Goal: Information Seeking & Learning: Learn about a topic

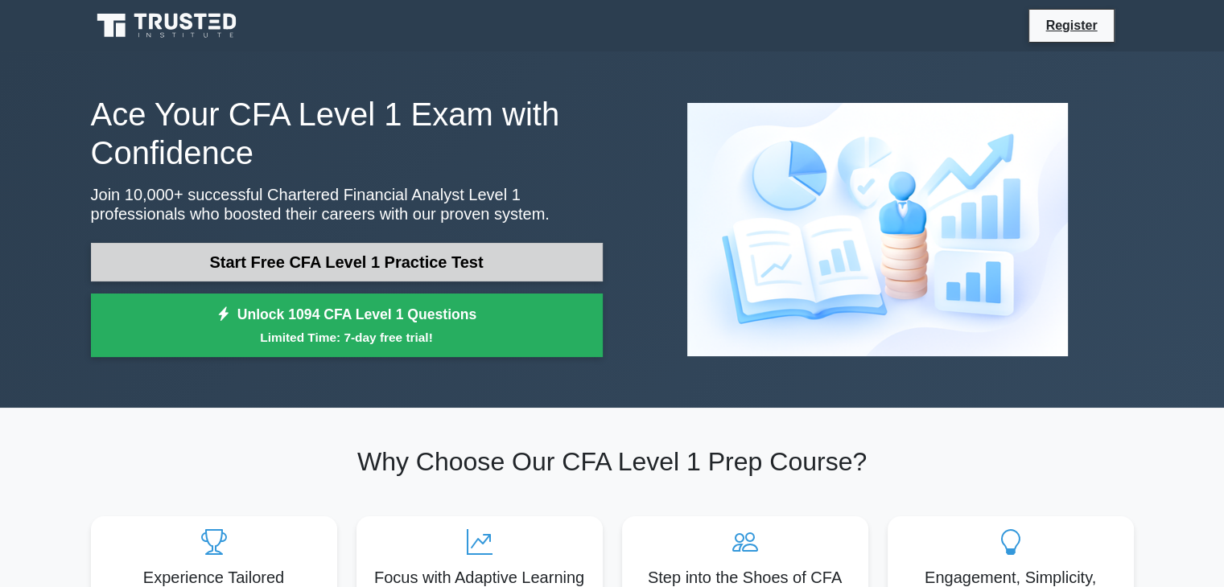
click at [299, 262] on link "Start Free CFA Level 1 Practice Test" at bounding box center [347, 262] width 512 height 39
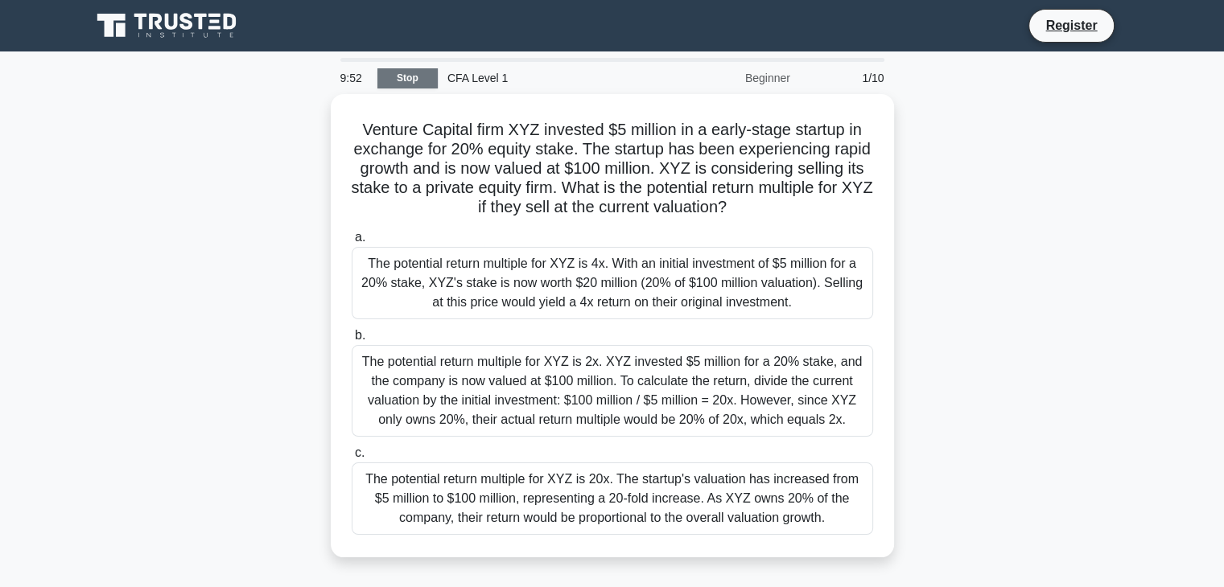
click at [418, 72] on link "Stop" at bounding box center [407, 78] width 60 height 20
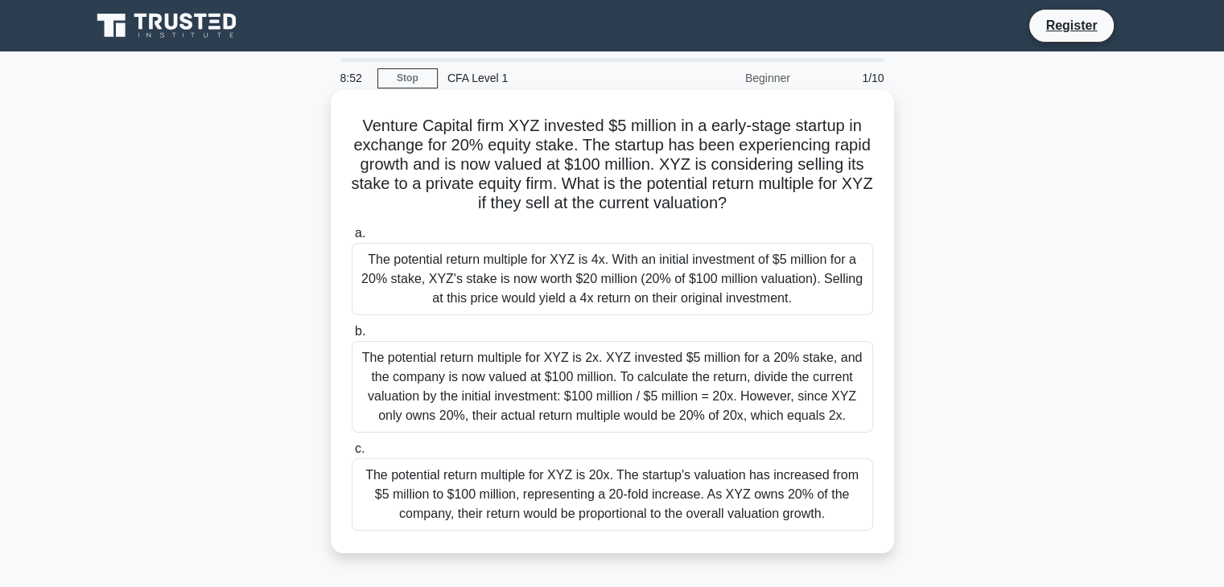
click at [539, 299] on div "The potential return multiple for XYZ is 4x. With an initial investment of $5 m…" at bounding box center [612, 279] width 521 height 72
click at [352, 239] on input "a. The potential return multiple for XYZ is 4x. With an initial investment of $…" at bounding box center [352, 234] width 0 height 10
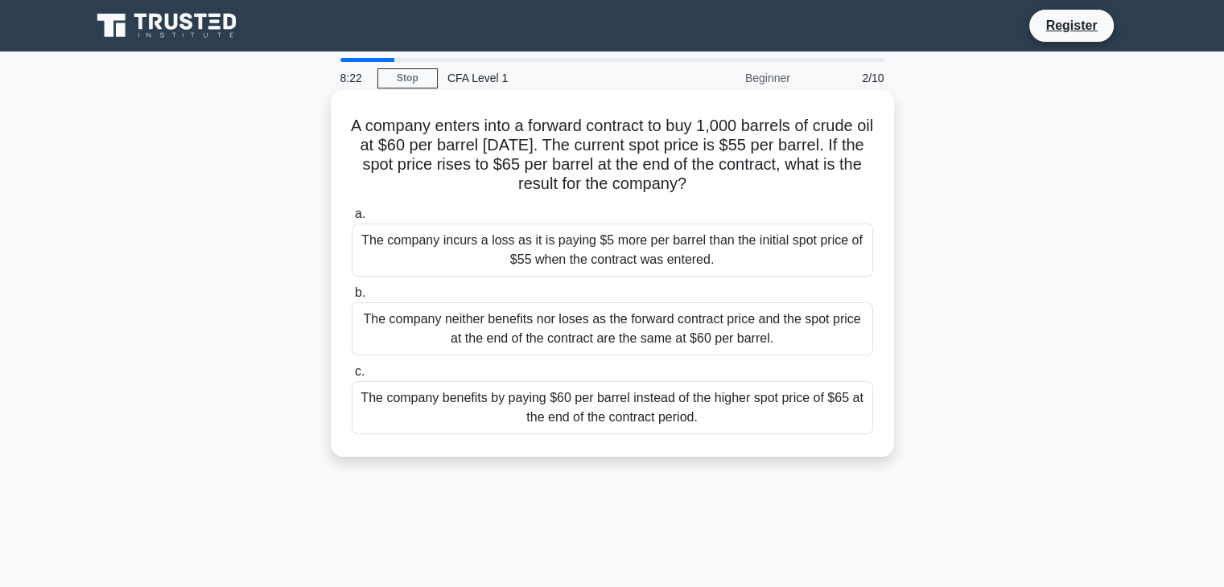
click at [632, 405] on div "The company benefits by paying $60 per barrel instead of the higher spot price …" at bounding box center [612, 407] width 521 height 53
click at [352, 377] on input "c. The company benefits by paying $60 per barrel instead of the higher spot pri…" at bounding box center [352, 372] width 0 height 10
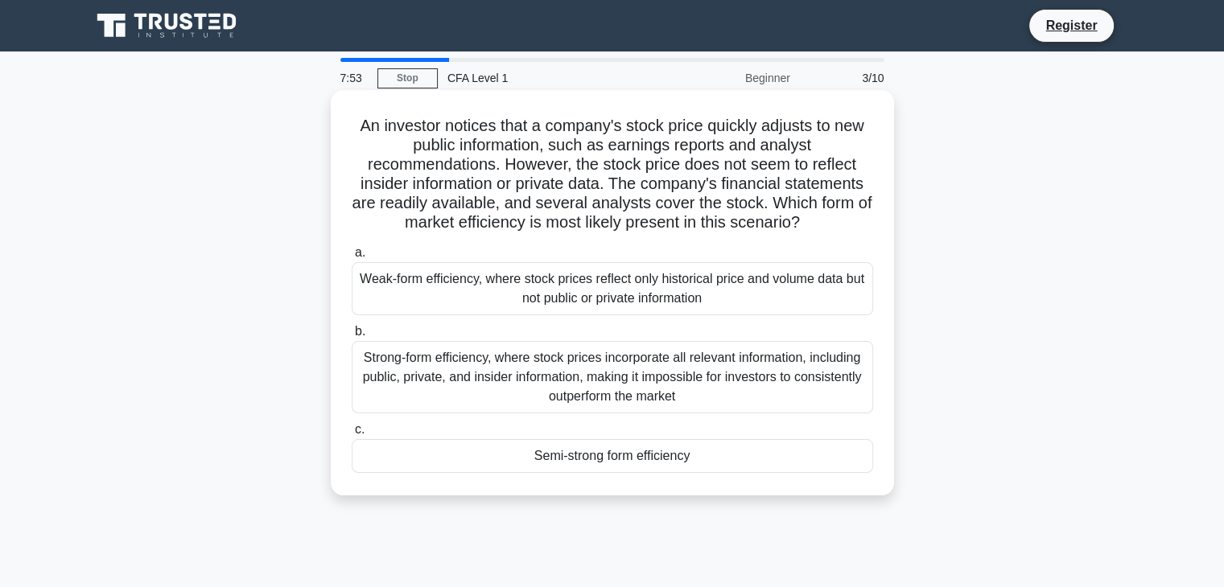
click at [627, 369] on div "Strong-form efficiency, where stock prices incorporate all relevant information…" at bounding box center [612, 377] width 521 height 72
click at [352, 337] on input "b. Strong-form efficiency, where stock prices incorporate all relevant informat…" at bounding box center [352, 332] width 0 height 10
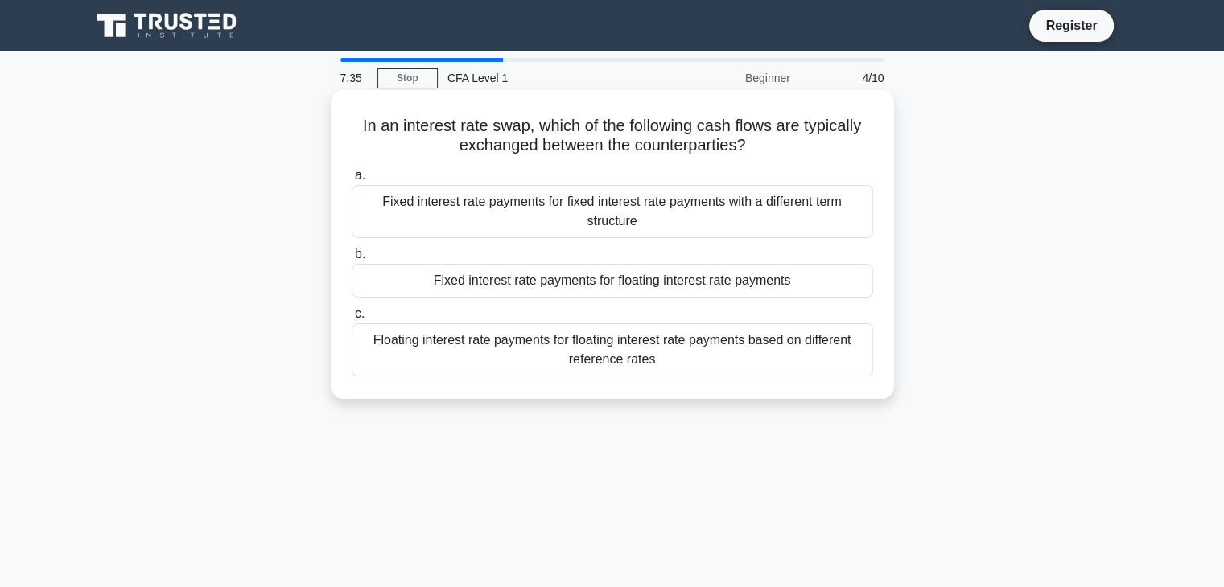
click at [669, 285] on div "Fixed interest rate payments for floating interest rate payments" at bounding box center [612, 281] width 521 height 34
click at [352, 260] on input "b. Fixed interest rate payments for floating interest rate payments" at bounding box center [352, 254] width 0 height 10
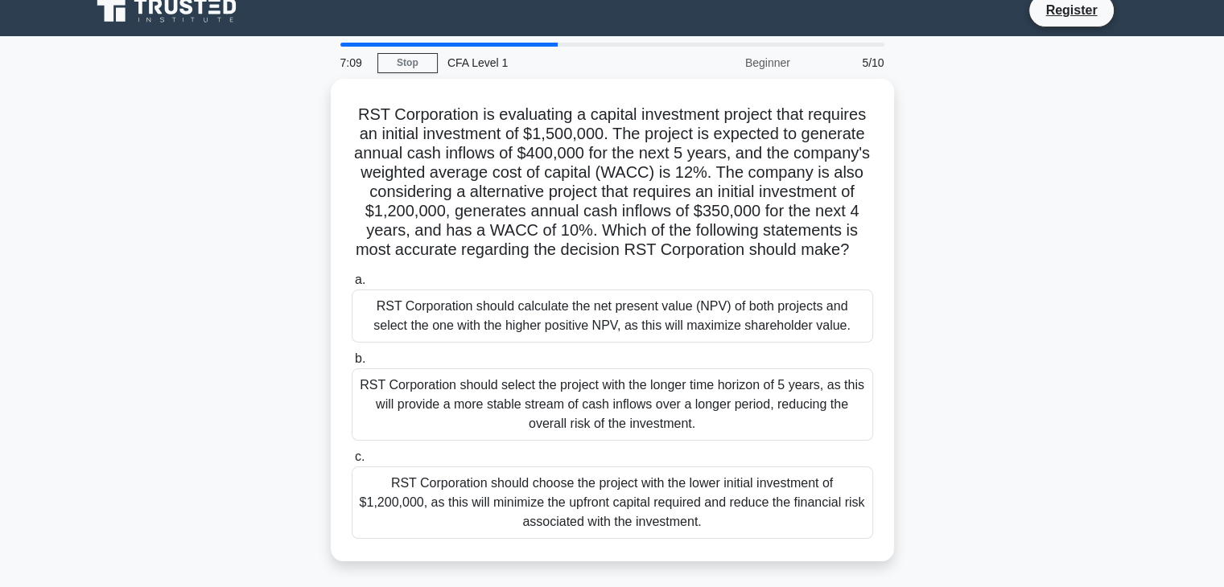
scroll to position [16, 0]
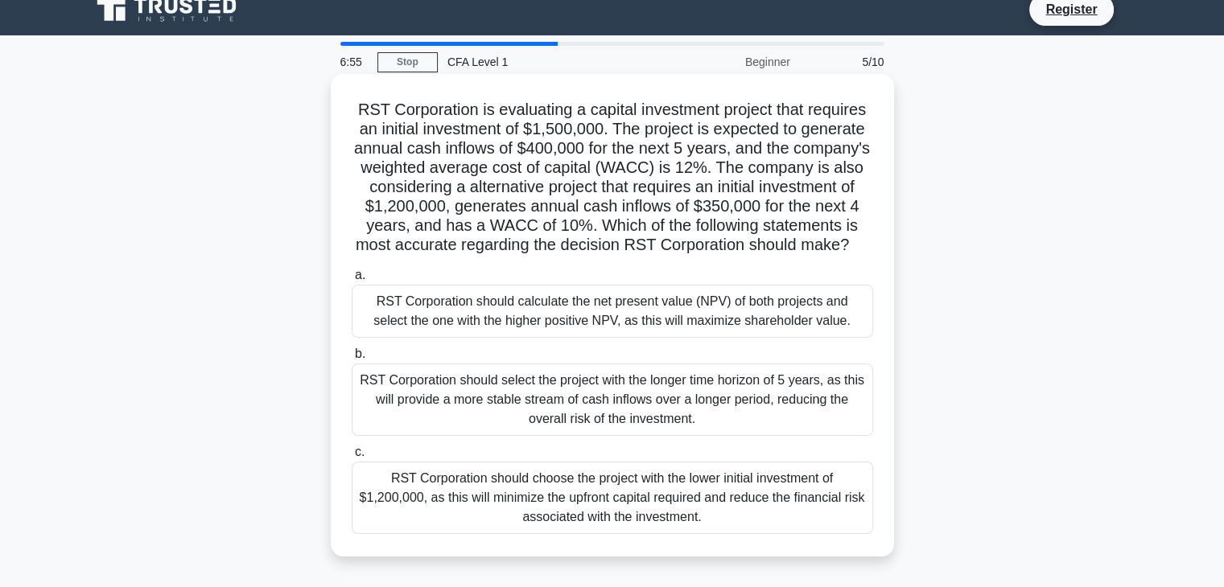
click at [669, 313] on div "RST Corporation should calculate the net present value (NPV) of both projects a…" at bounding box center [612, 311] width 521 height 53
click at [352, 281] on input "a. RST Corporation should calculate the net present value (NPV) of both project…" at bounding box center [352, 275] width 0 height 10
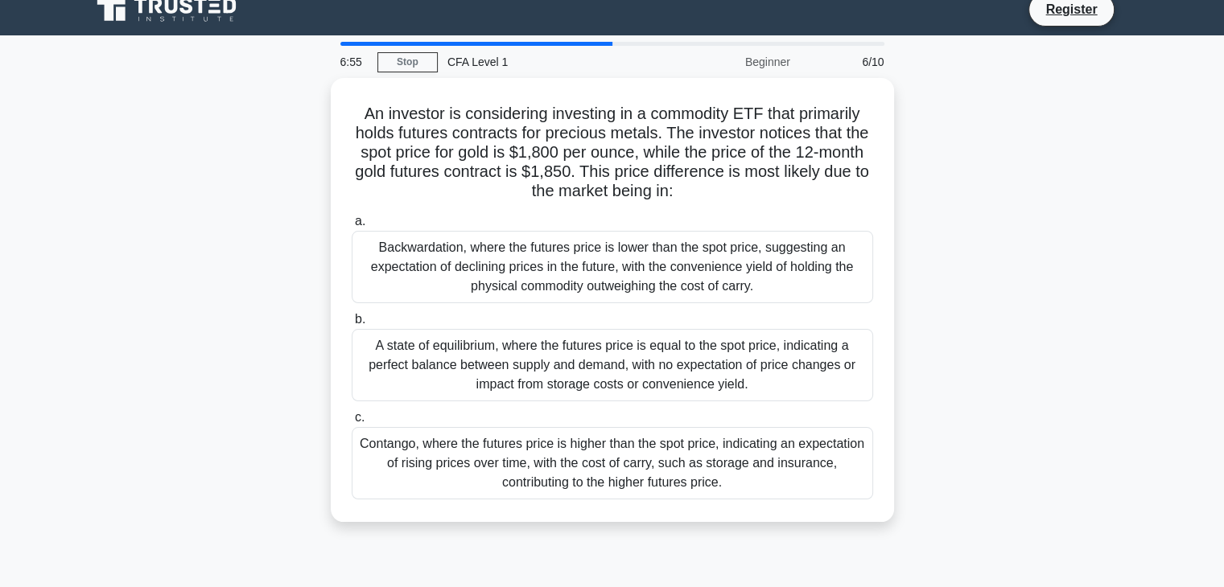
scroll to position [0, 0]
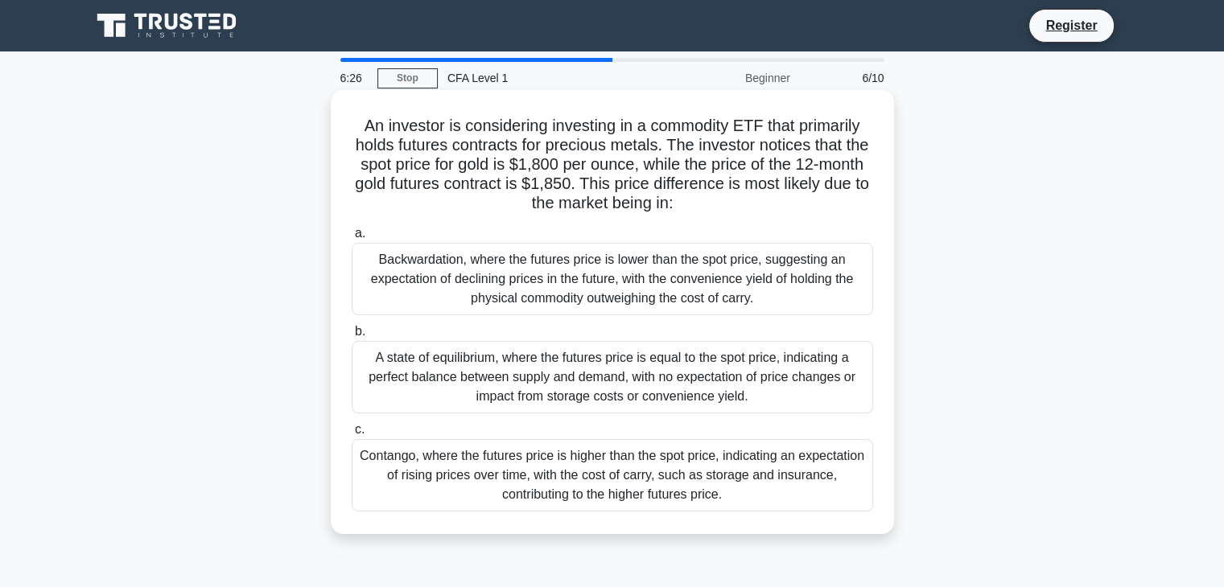
click at [620, 496] on div "Contango, where the futures price is higher than the spot price, indicating an …" at bounding box center [612, 475] width 521 height 72
click at [352, 435] on input "c. Contango, where the futures price is higher than the spot price, indicating …" at bounding box center [352, 430] width 0 height 10
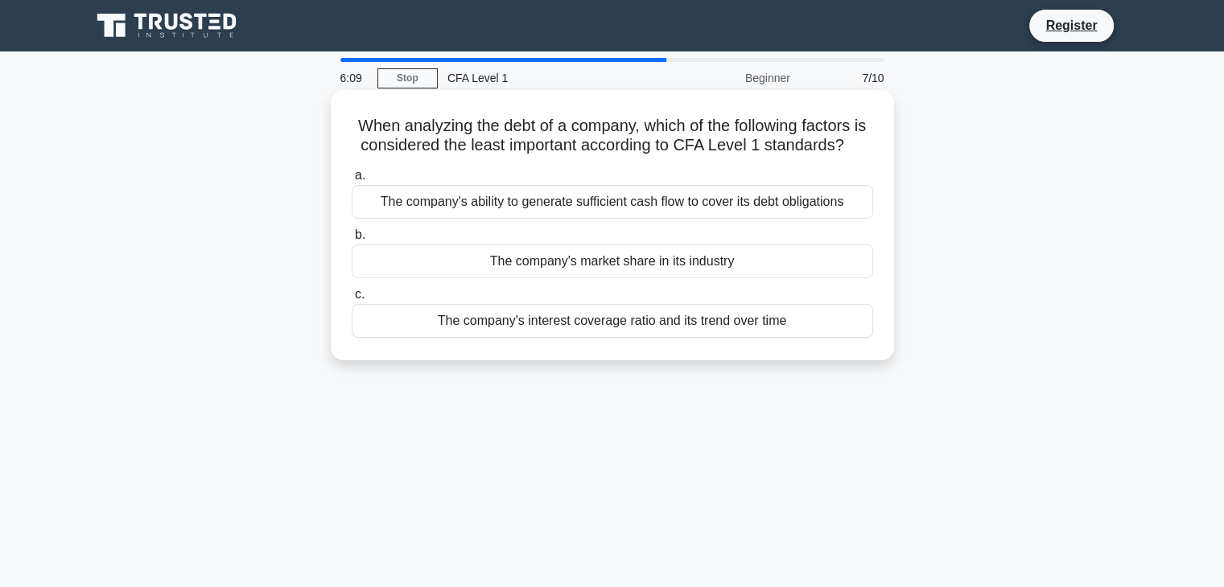
click at [645, 278] on div "The company's market share in its industry" at bounding box center [612, 262] width 521 height 34
click at [352, 241] on input "b. The company's market share in its industry" at bounding box center [352, 235] width 0 height 10
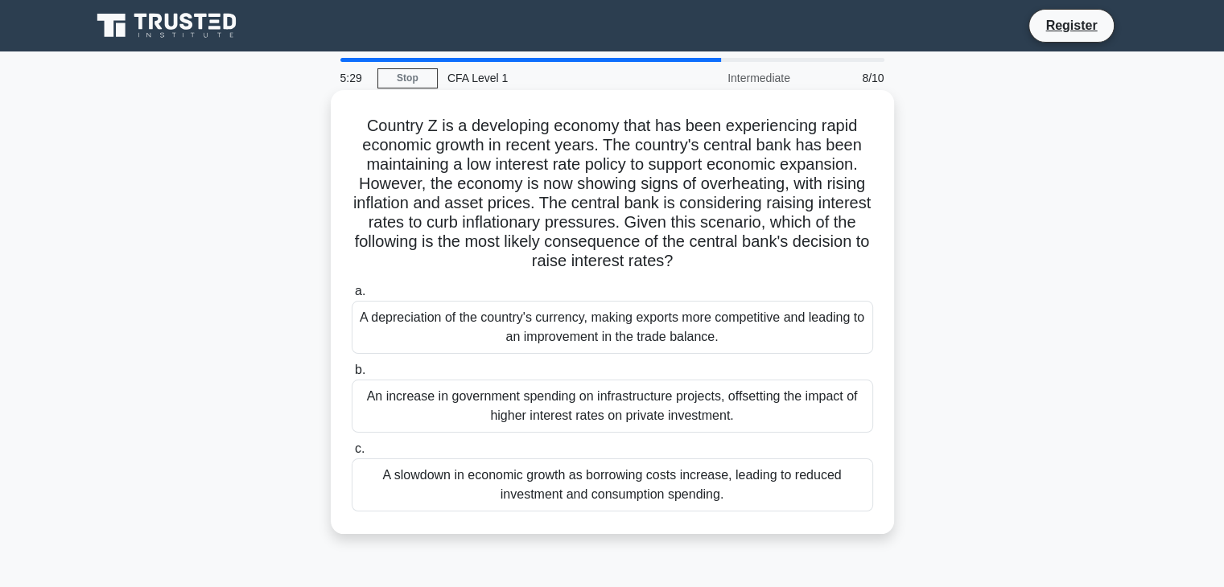
click at [661, 496] on div "A slowdown in economic growth as borrowing costs increase, leading to reduced i…" at bounding box center [612, 485] width 521 height 53
click at [352, 455] on input "c. A slowdown in economic growth as borrowing costs increase, leading to reduce…" at bounding box center [352, 449] width 0 height 10
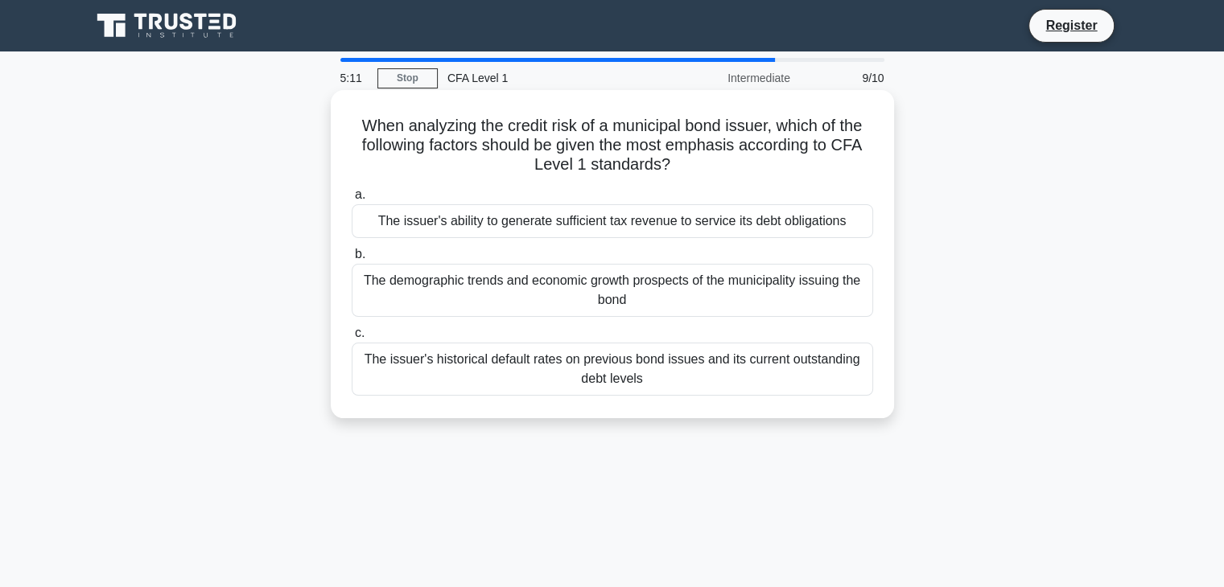
click at [702, 370] on div "The issuer's historical default rates on previous bond issues and its current o…" at bounding box center [612, 369] width 521 height 53
click at [352, 339] on input "c. The issuer's historical default rates on previous bond issues and its curren…" at bounding box center [352, 333] width 0 height 10
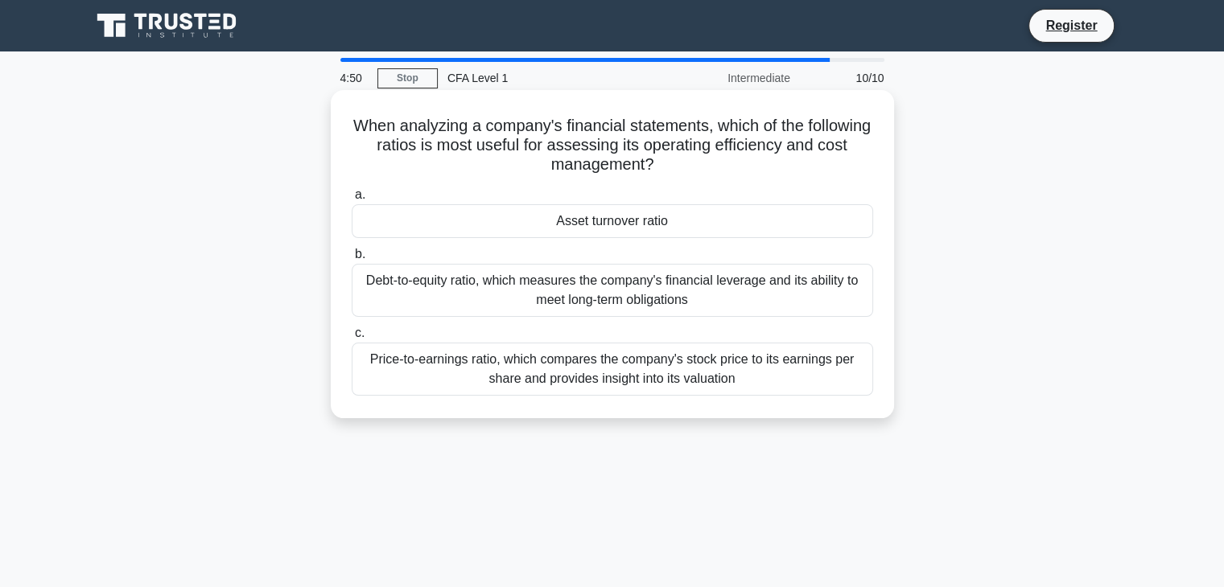
click at [713, 236] on div "Asset turnover ratio" at bounding box center [612, 221] width 521 height 34
click at [352, 200] on input "a. Asset turnover ratio" at bounding box center [352, 195] width 0 height 10
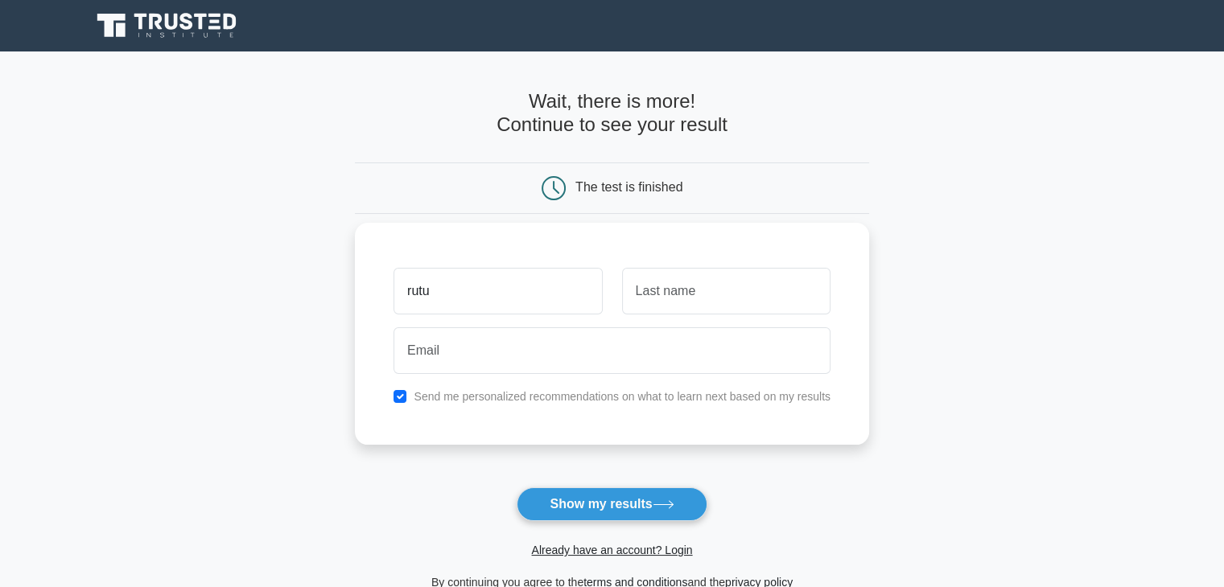
type input "[PERSON_NAME]"
click at [678, 289] on input "text" at bounding box center [726, 291] width 208 height 47
type input "[PERSON_NAME]"
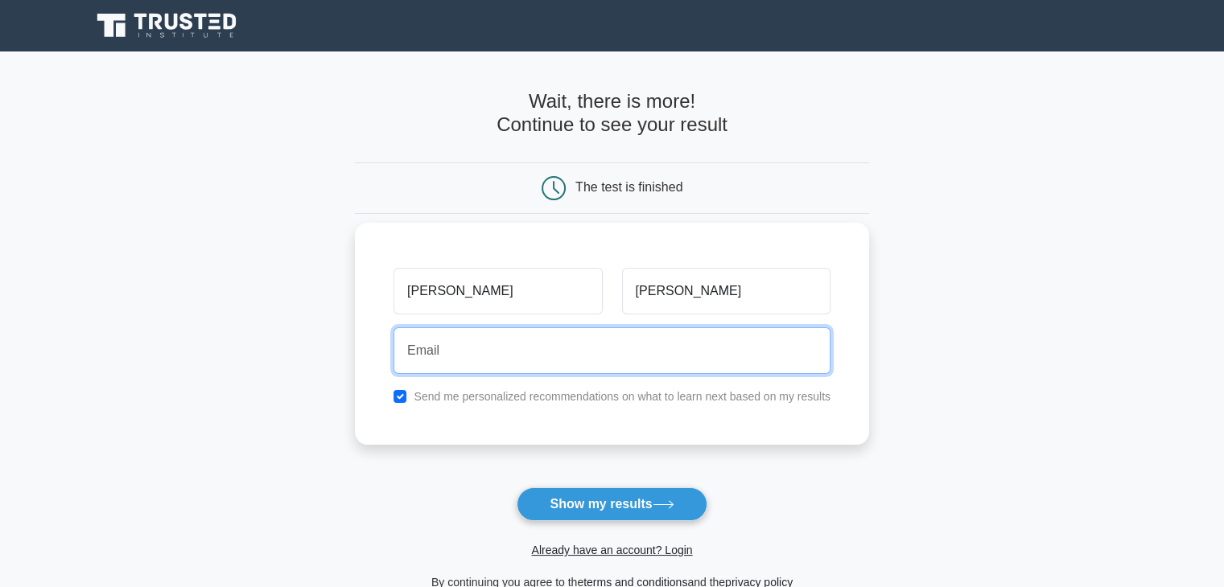
click at [643, 352] on input "email" at bounding box center [611, 350] width 437 height 47
type input "[EMAIL_ADDRESS][DOMAIN_NAME]"
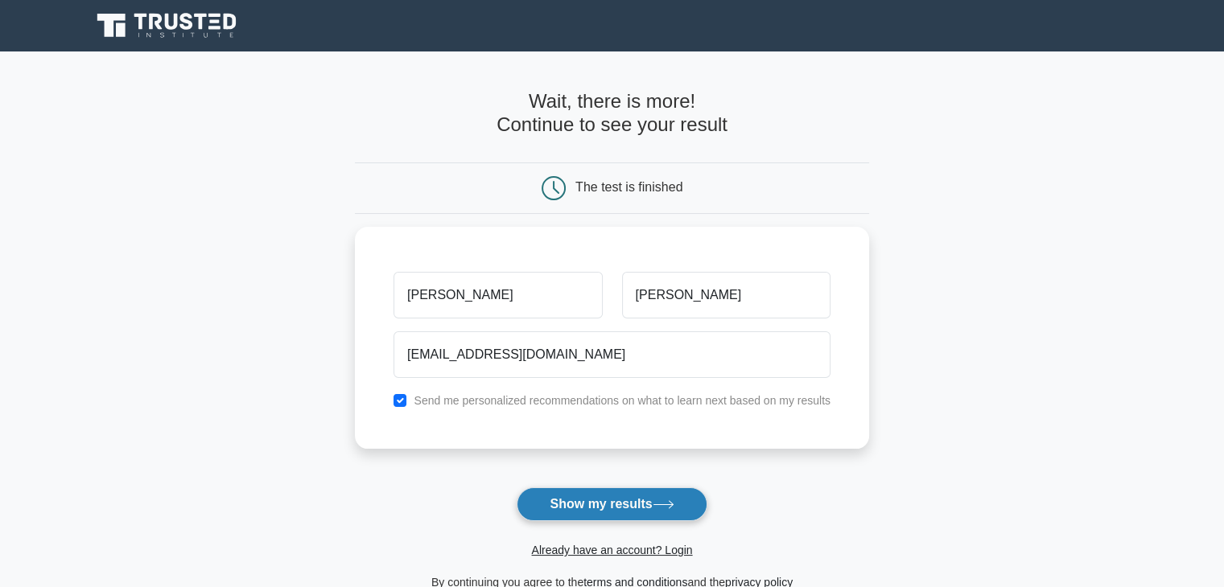
click at [588, 516] on button "Show my results" at bounding box center [612, 505] width 190 height 34
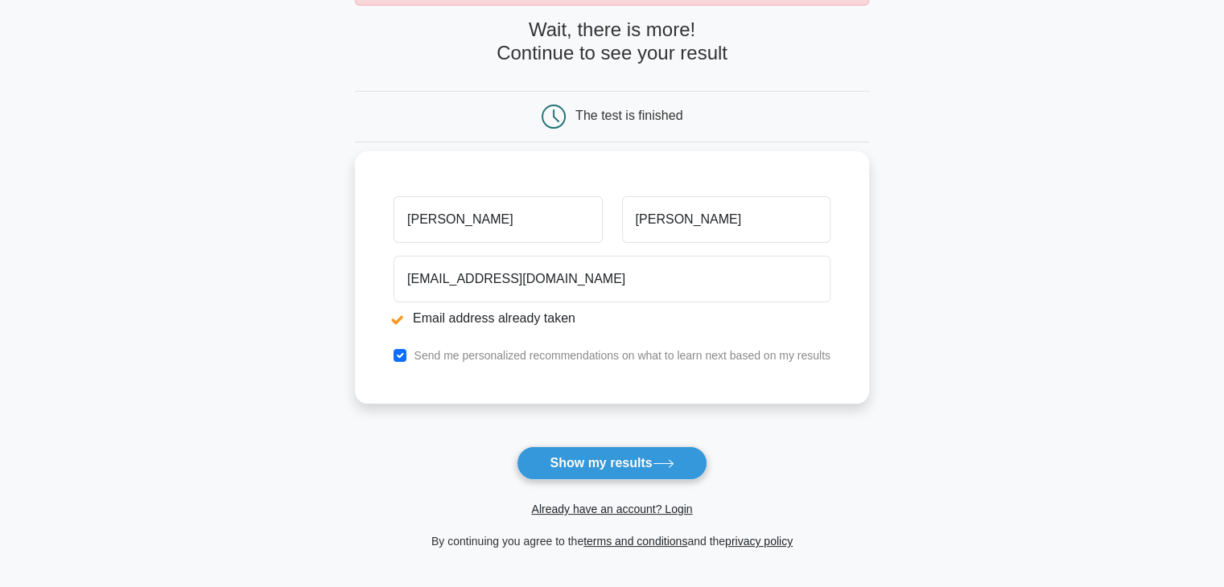
scroll to position [137, 0]
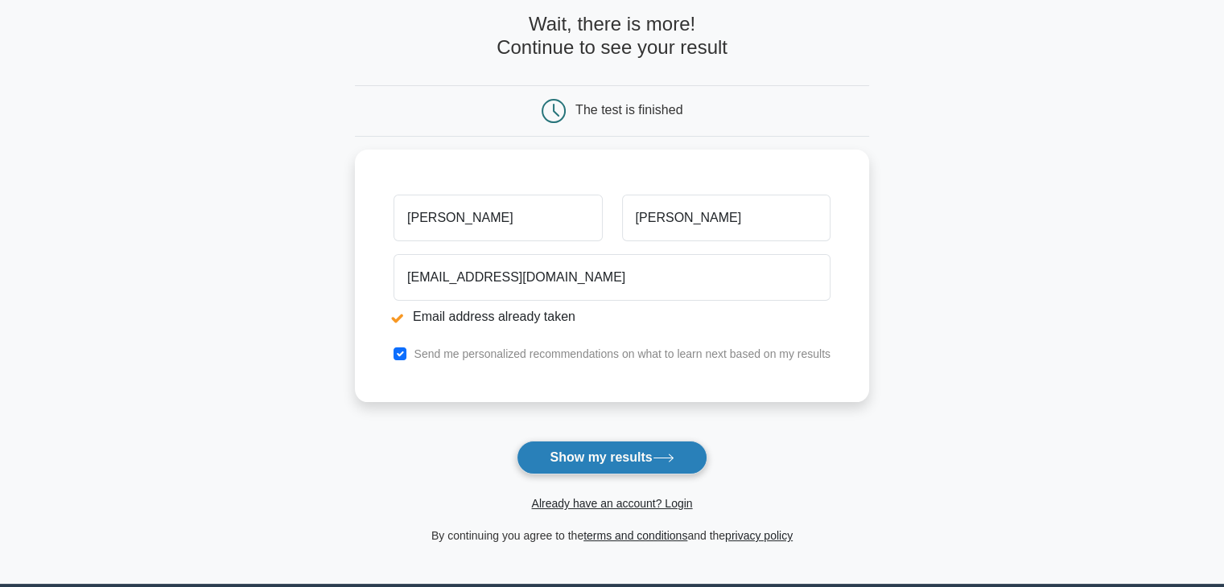
click at [666, 459] on icon at bounding box center [664, 458] width 22 height 9
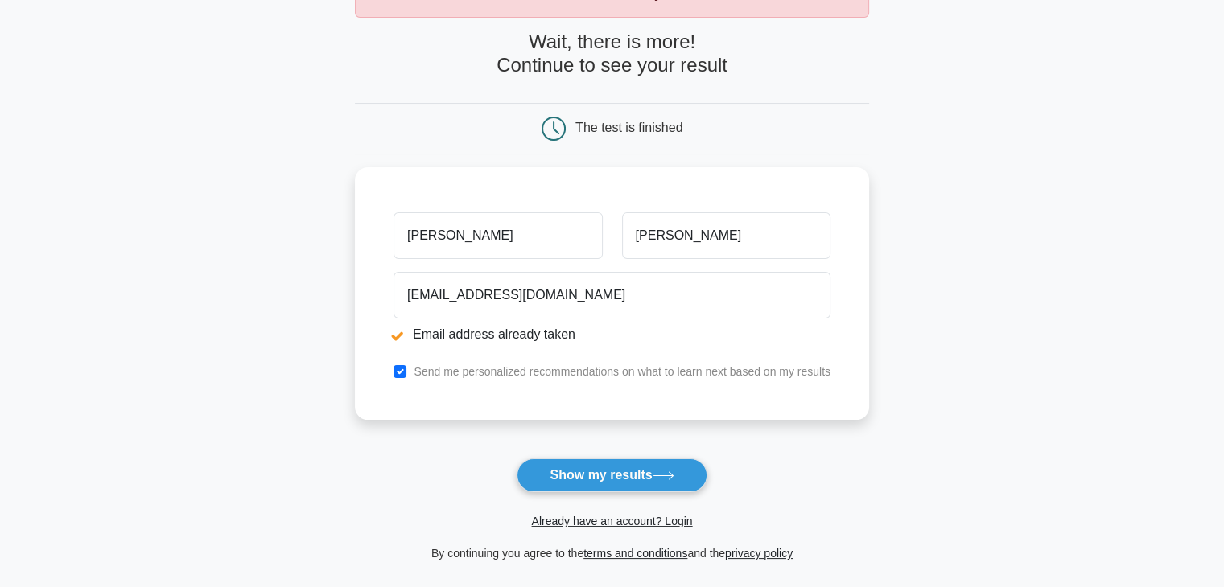
scroll to position [121, 0]
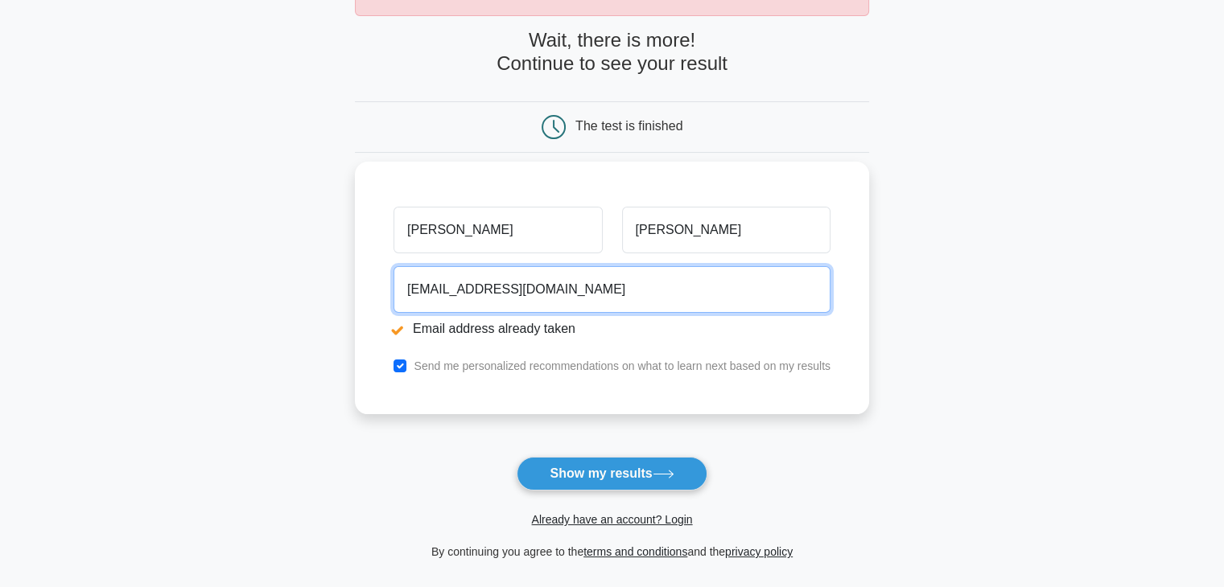
click at [505, 287] on input "[EMAIL_ADDRESS][DOMAIN_NAME]" at bounding box center [611, 289] width 437 height 47
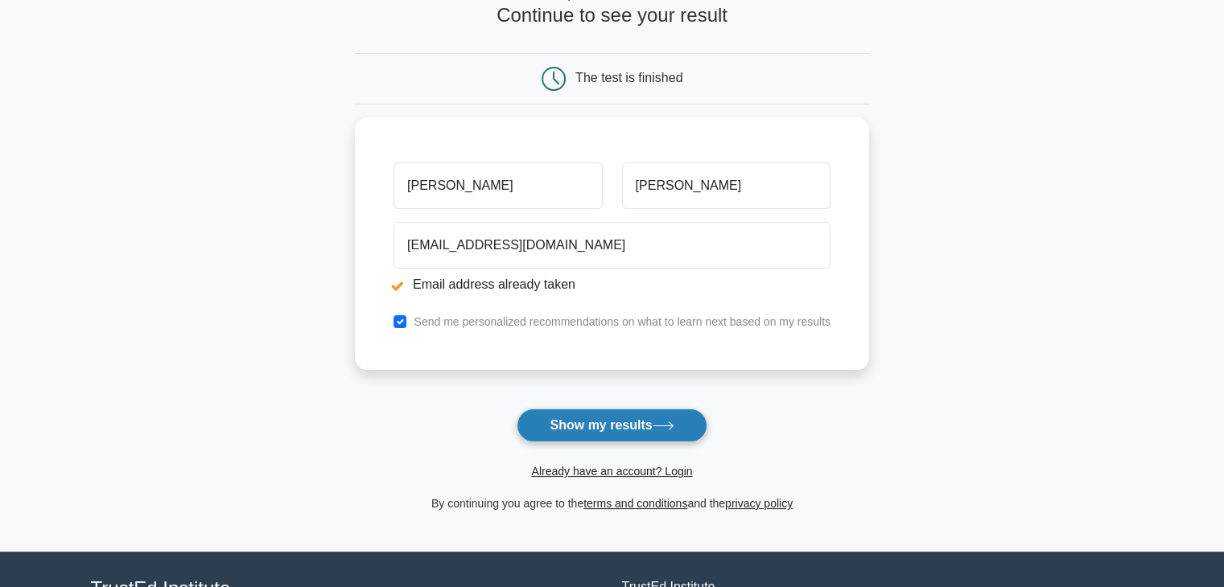
click at [558, 419] on button "Show my results" at bounding box center [612, 426] width 190 height 34
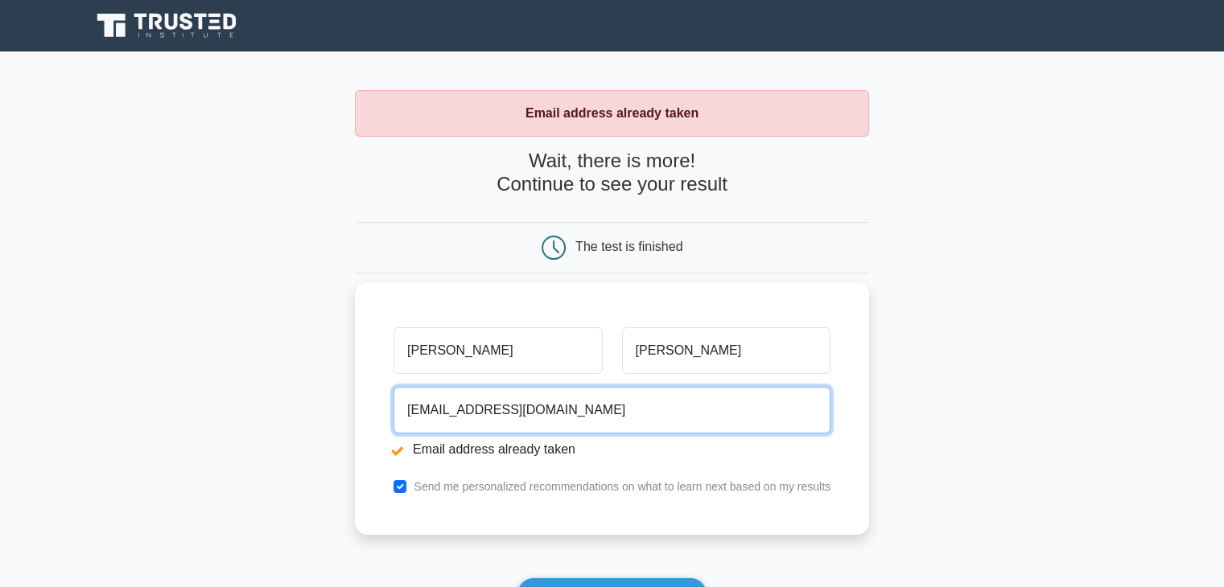
click at [571, 411] on input "rutulondhe12@gmail.com" at bounding box center [611, 410] width 437 height 47
type input "r"
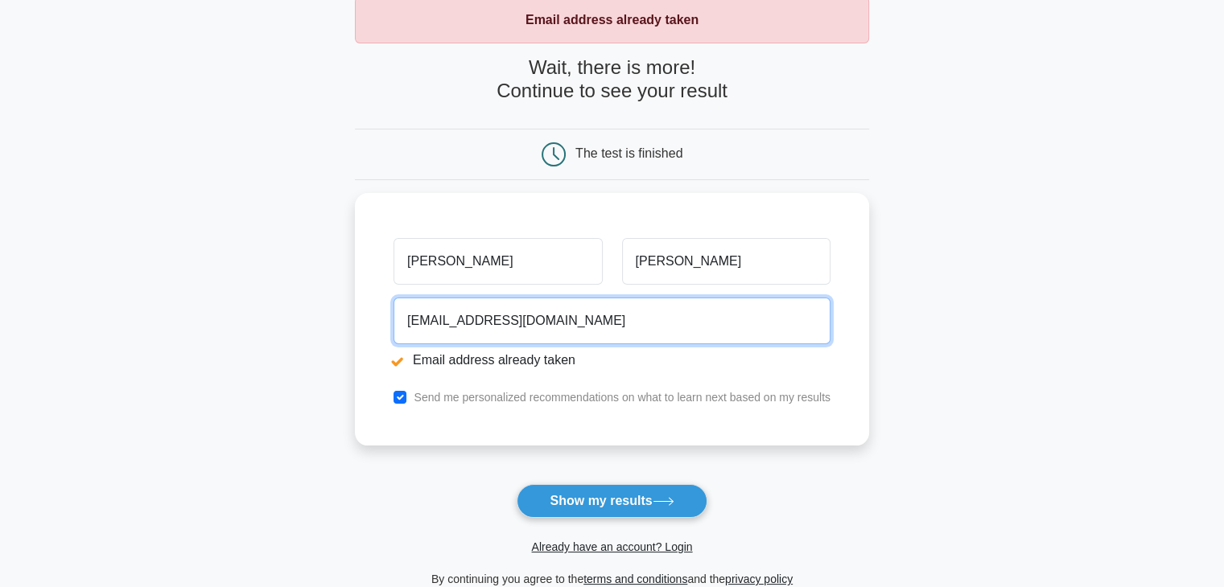
scroll to position [93, 0]
type input "minimalism1293@gmail.com"
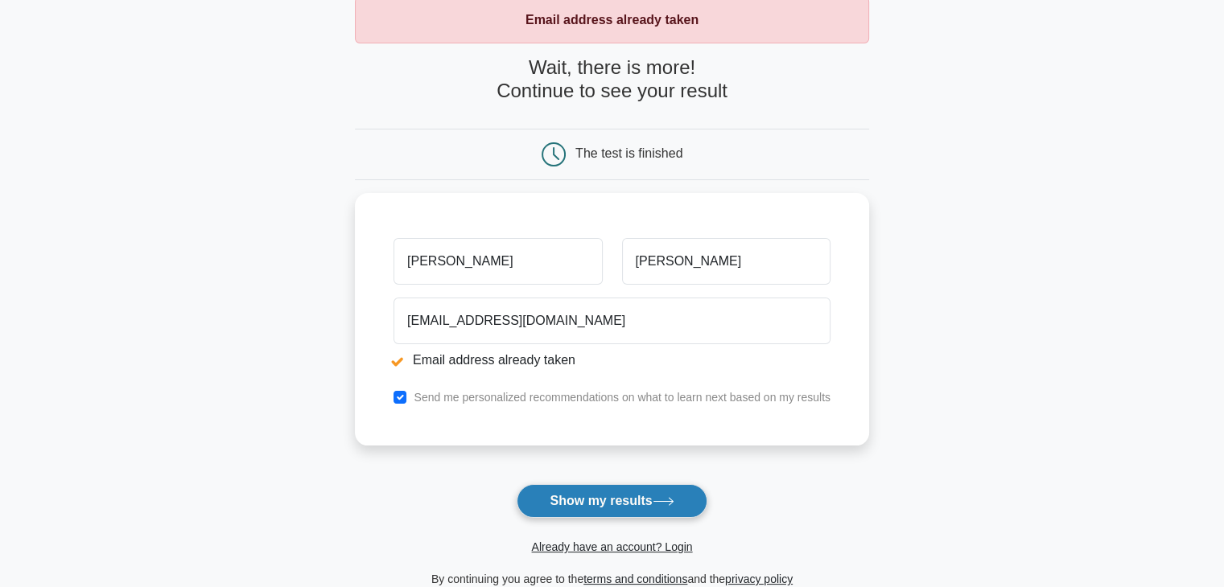
click at [549, 498] on button "Show my results" at bounding box center [612, 501] width 190 height 34
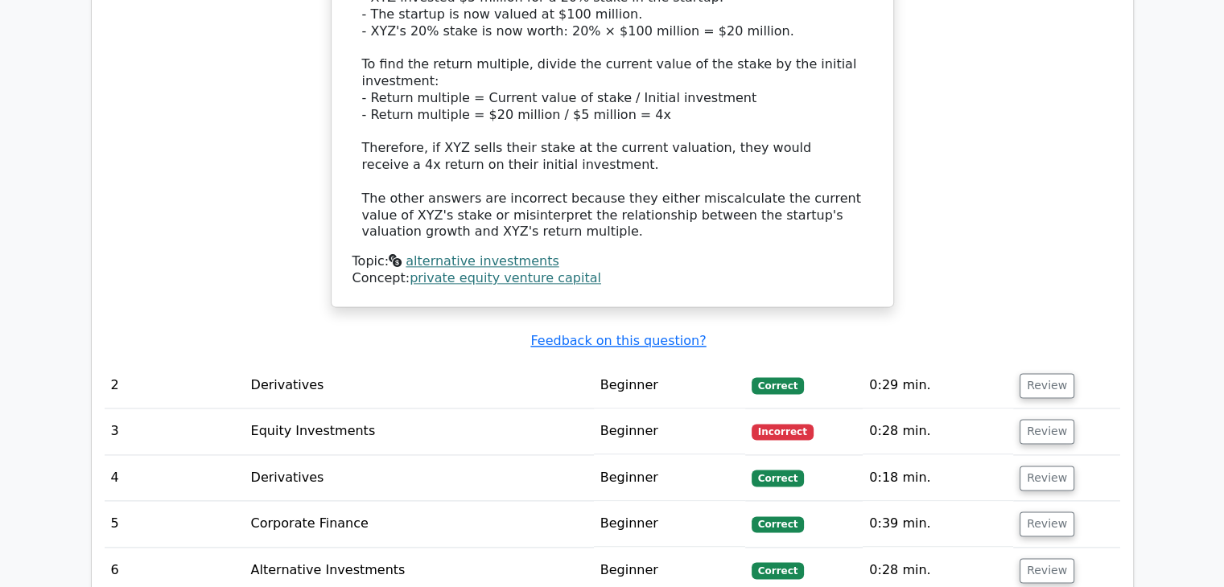
scroll to position [1989, 0]
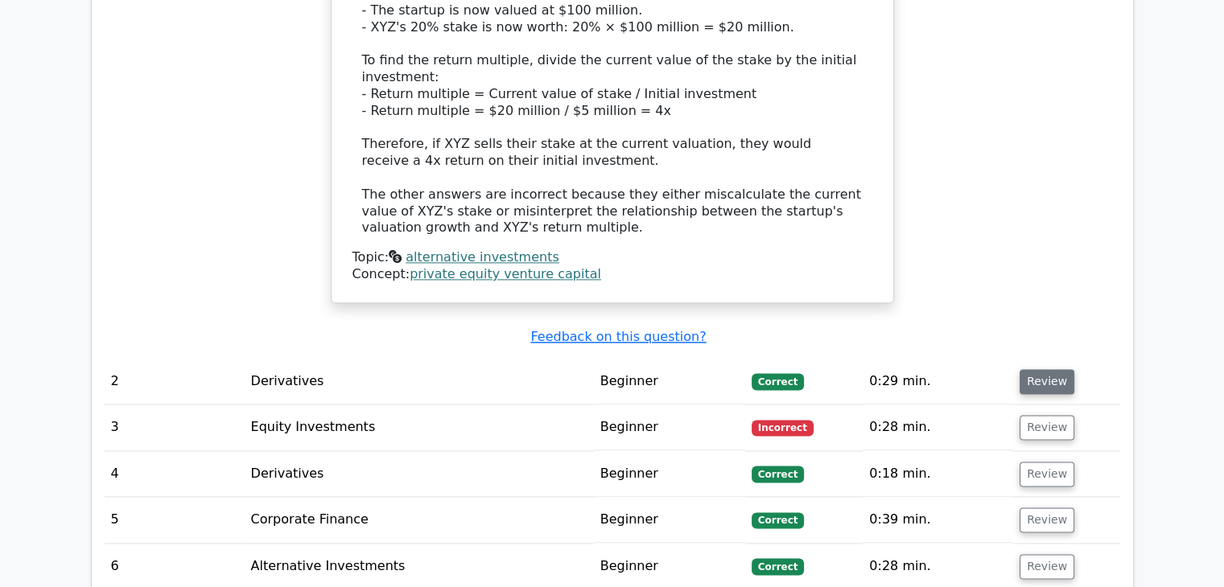
click at [1023, 369] on button "Review" at bounding box center [1047, 381] width 55 height 25
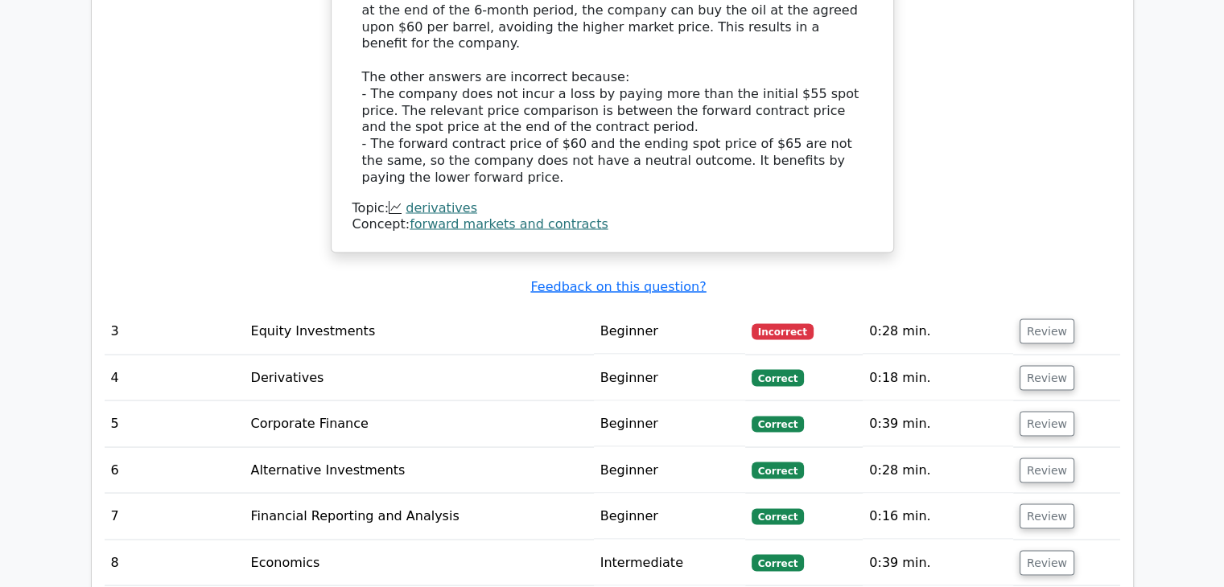
scroll to position [2858, 0]
click at [1034, 319] on button "Review" at bounding box center [1047, 331] width 55 height 25
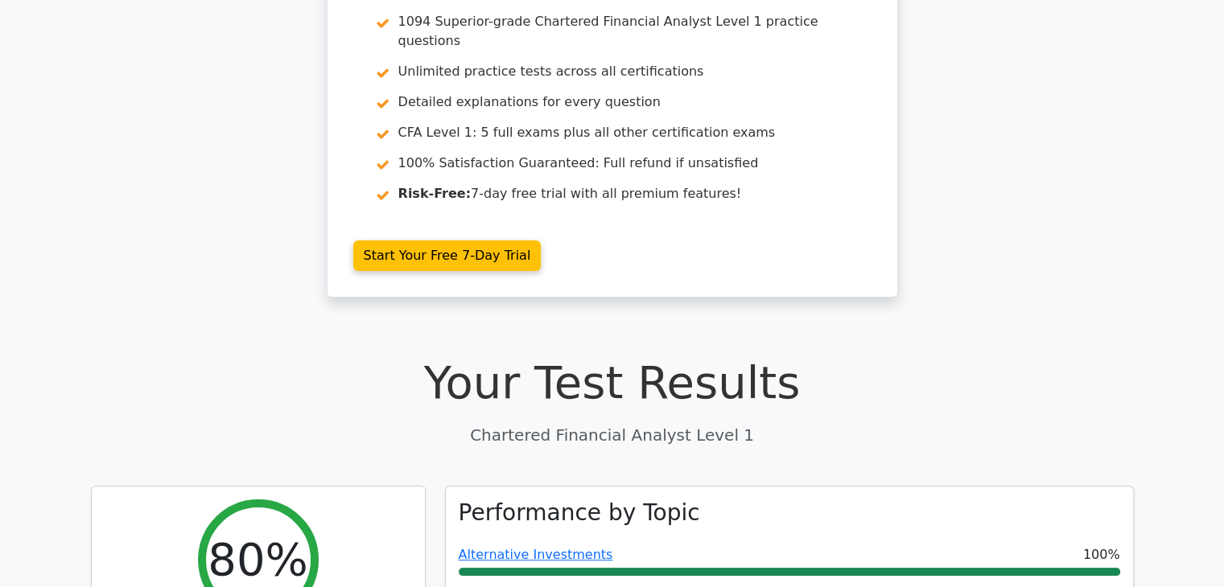
scroll to position [0, 0]
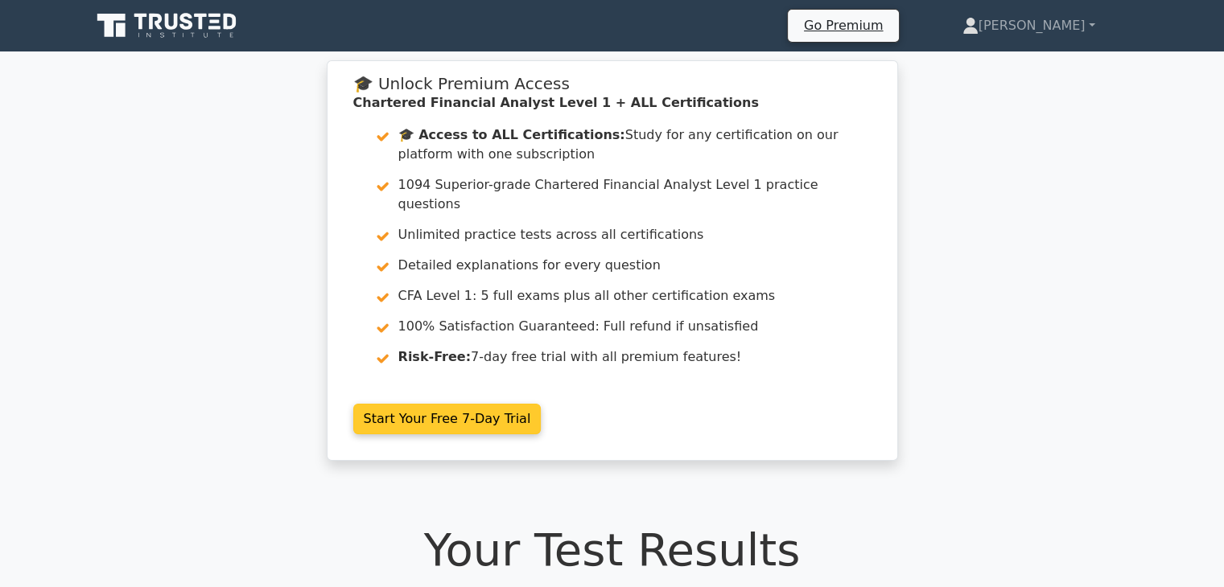
click at [466, 404] on link "Start Your Free 7-Day Trial" at bounding box center [447, 419] width 188 height 31
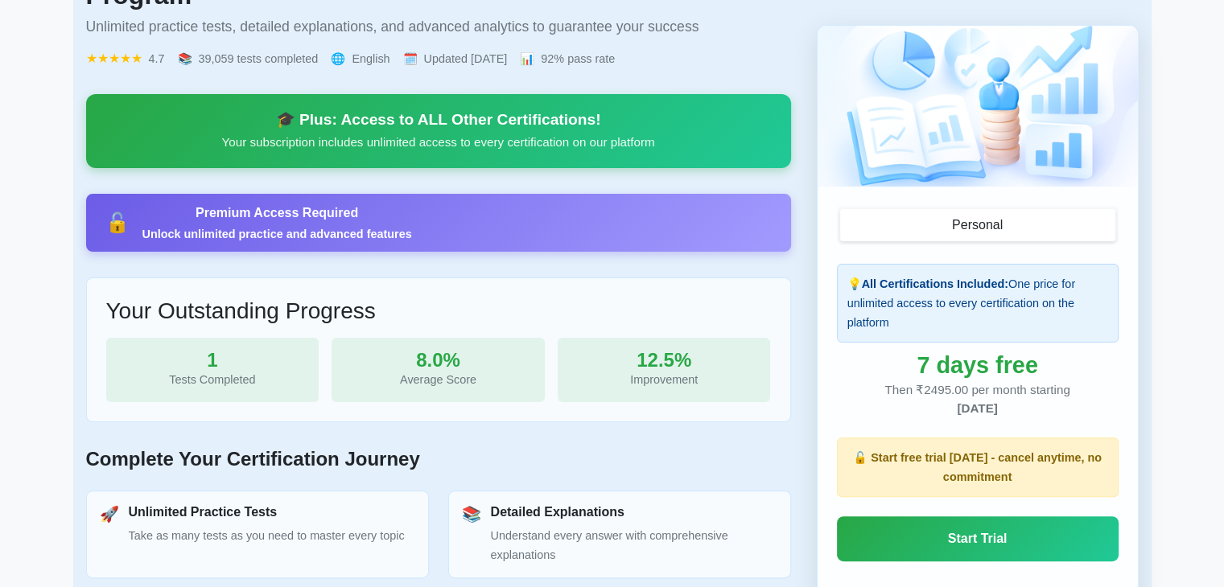
scroll to position [335, 0]
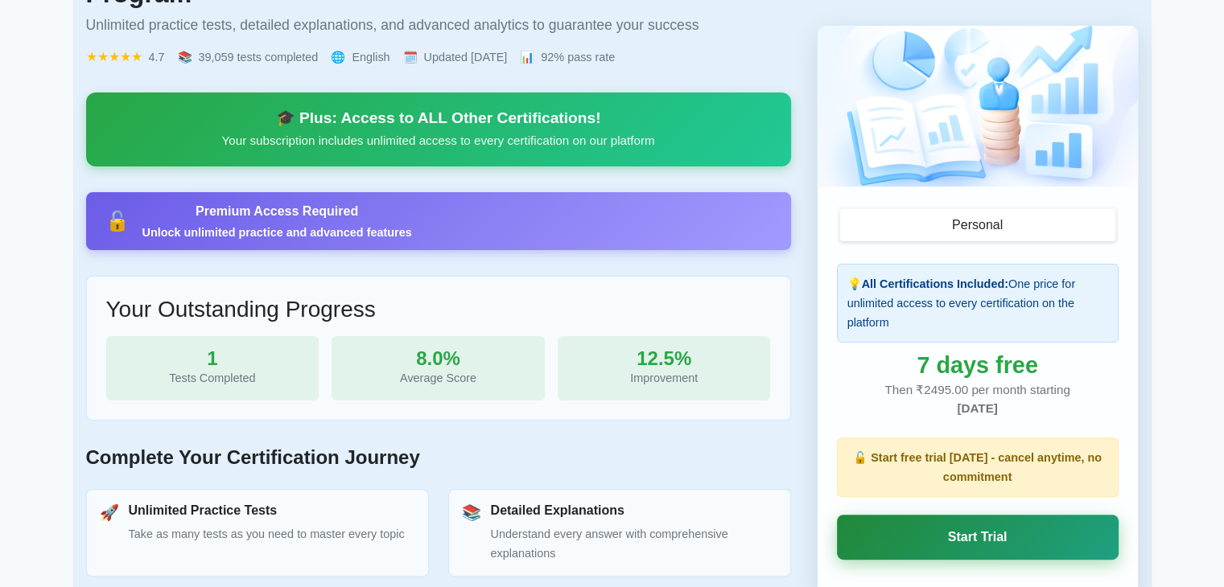
click at [904, 556] on link "Start Trial" at bounding box center [978, 538] width 282 height 45
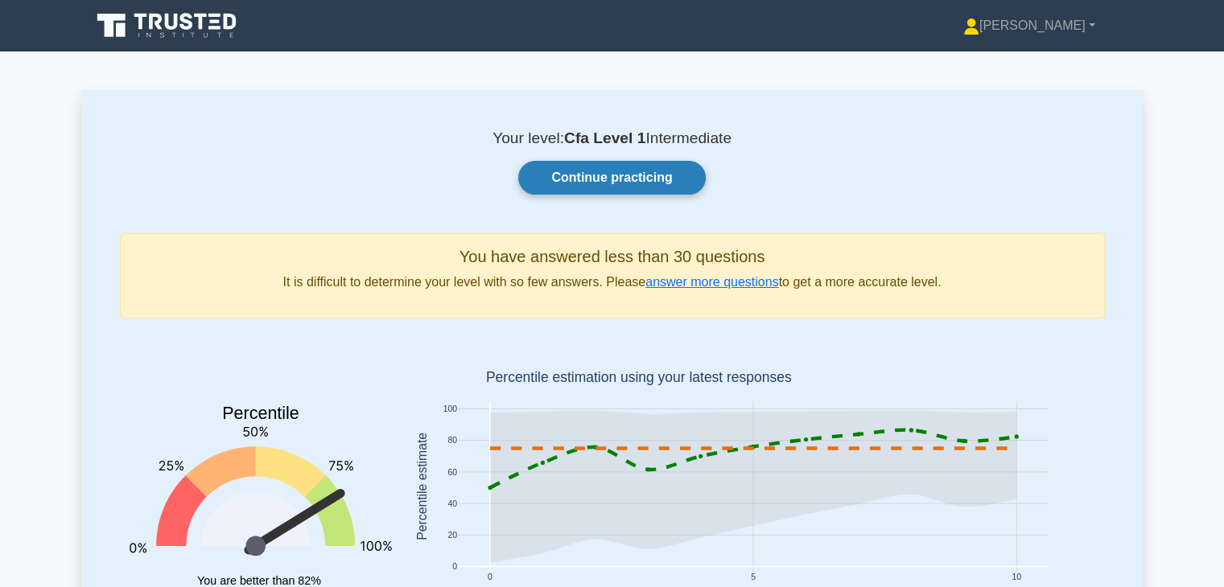
click at [685, 187] on link "Continue practicing" at bounding box center [611, 178] width 187 height 34
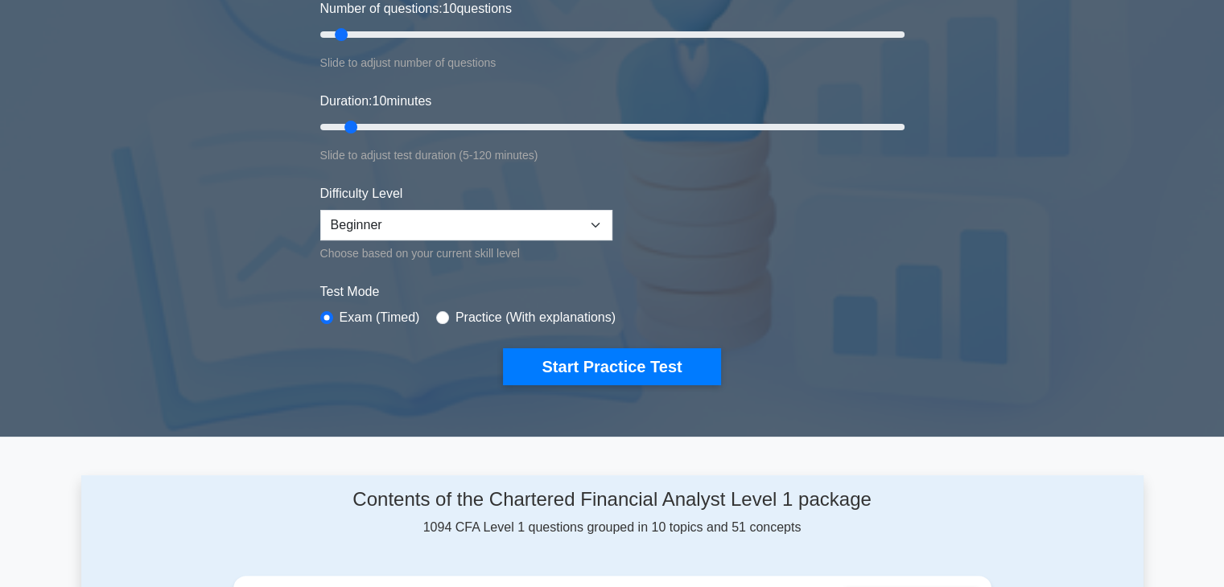
scroll to position [199, 0]
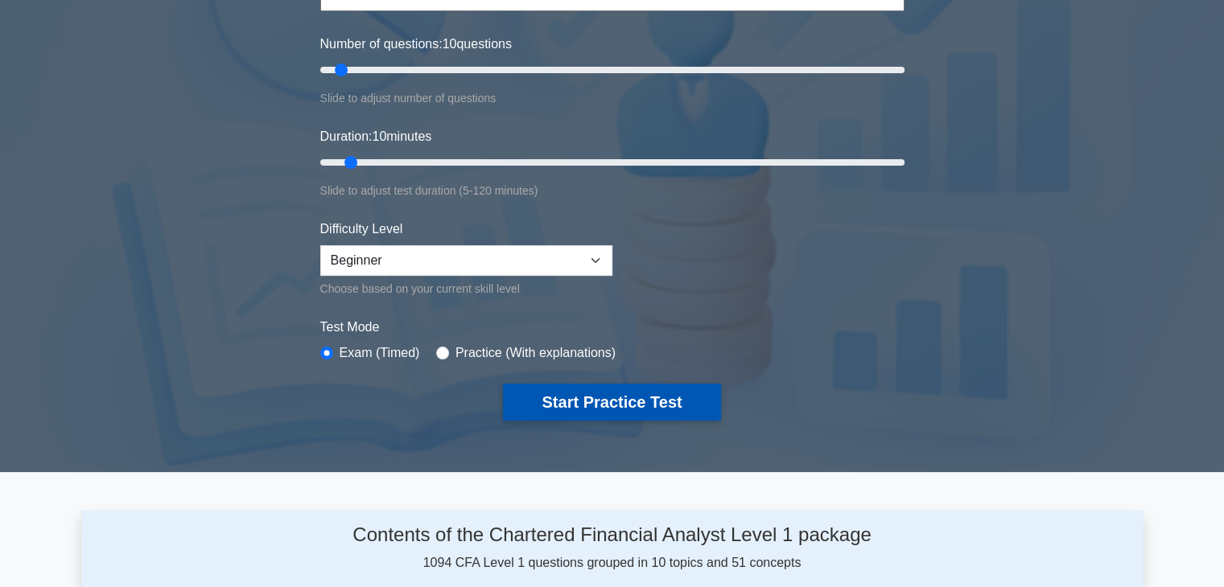
click at [566, 387] on button "Start Practice Test" at bounding box center [611, 402] width 217 height 37
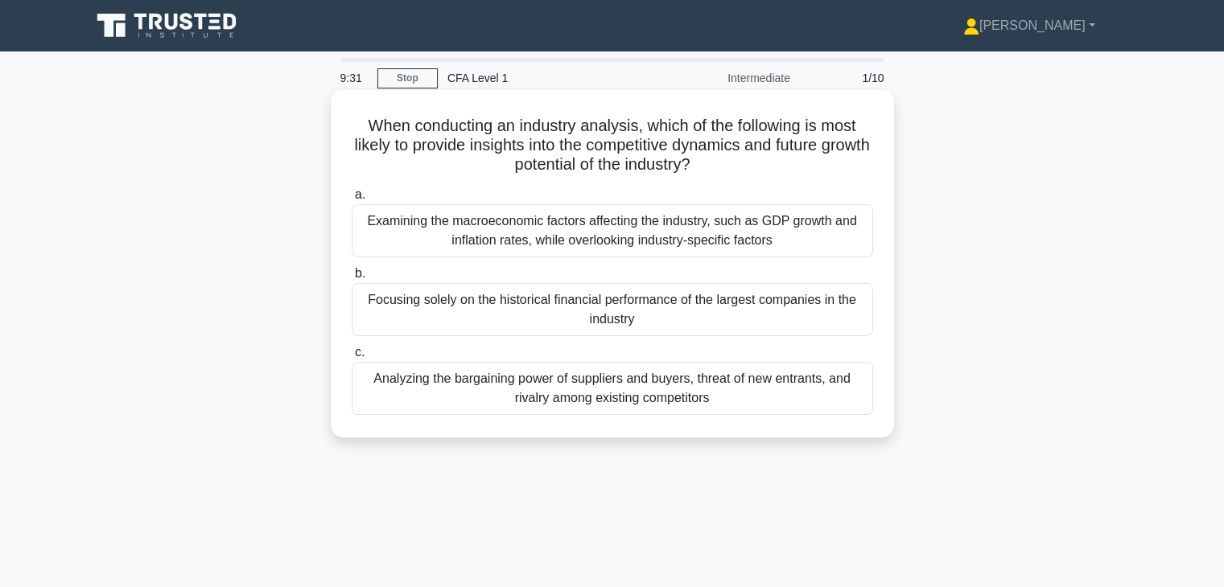
click at [630, 397] on div "Analyzing the bargaining power of suppliers and buyers, threat of new entrants,…" at bounding box center [612, 388] width 521 height 53
click at [352, 358] on input "c. Analyzing the bargaining power of suppliers and buyers, threat of new entran…" at bounding box center [352, 353] width 0 height 10
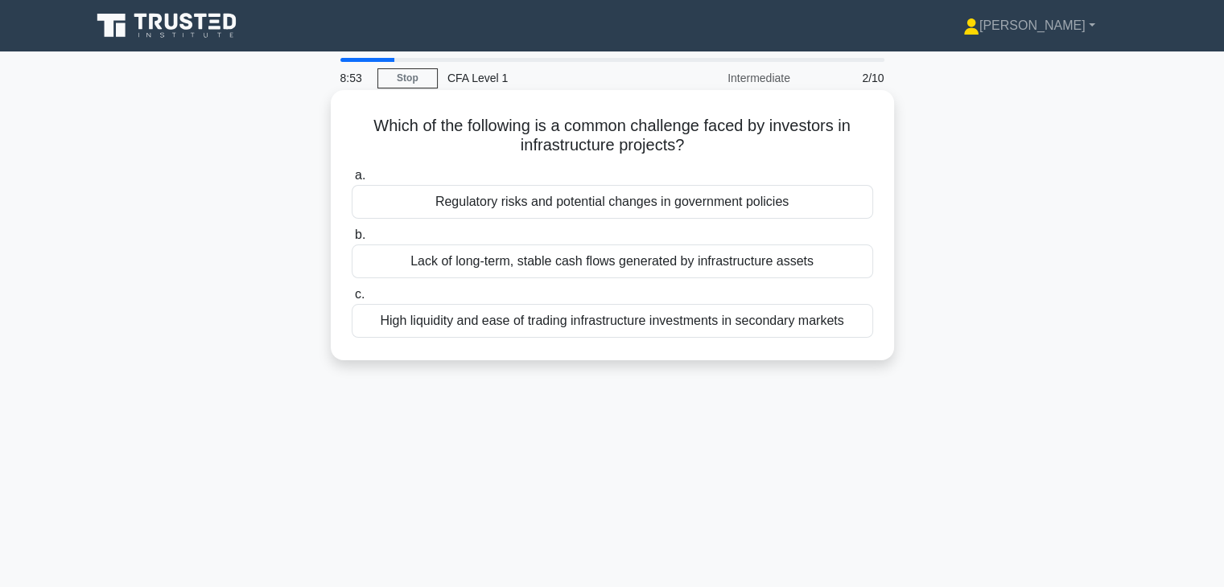
click at [703, 209] on div "Regulatory risks and potential changes in government policies" at bounding box center [612, 202] width 521 height 34
click at [352, 181] on input "a. Regulatory risks and potential changes in government policies" at bounding box center [352, 176] width 0 height 10
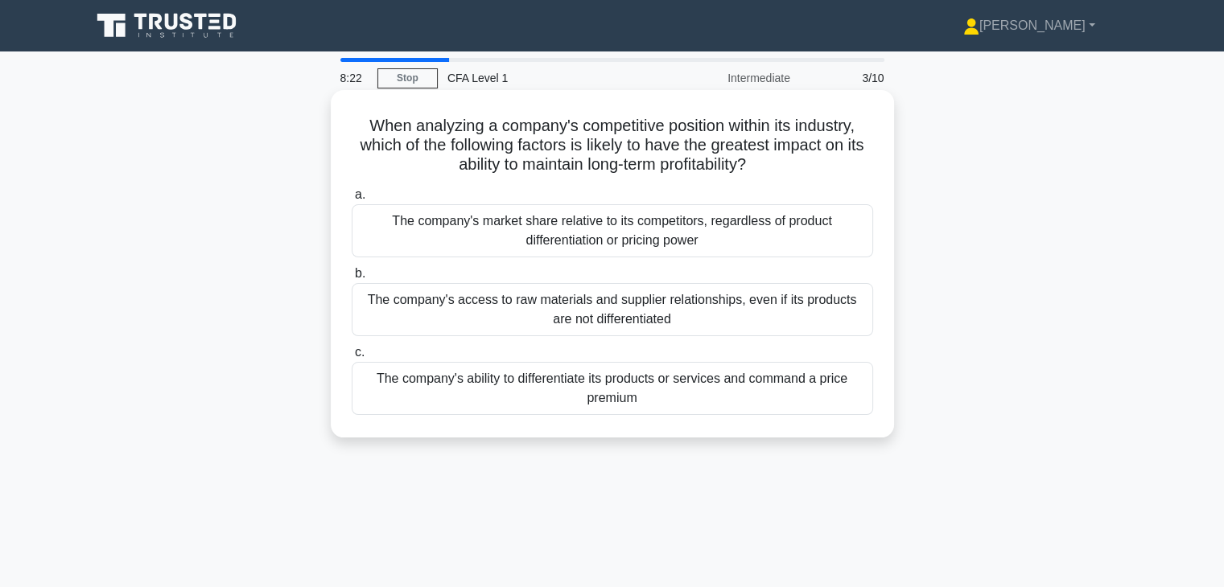
click at [640, 375] on div "The company's ability to differentiate its products or services and command a p…" at bounding box center [612, 388] width 521 height 53
click at [352, 358] on input "c. The company's ability to differentiate its products or services and command …" at bounding box center [352, 353] width 0 height 10
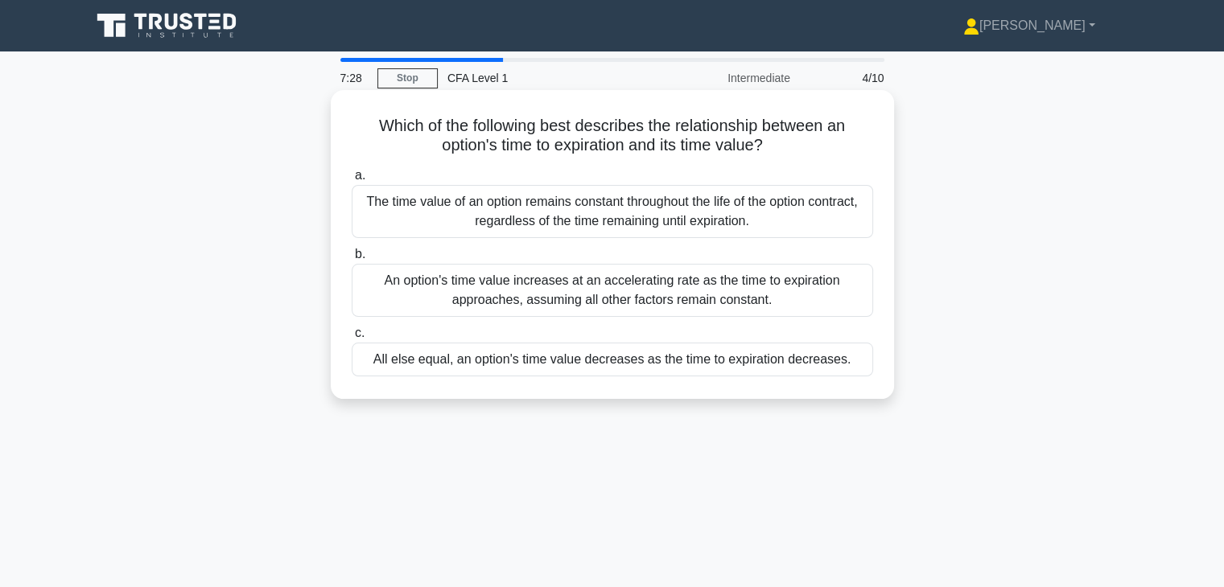
click at [588, 365] on div "All else equal, an option's time value decreases as the time to expiration decr…" at bounding box center [612, 360] width 521 height 34
click at [352, 339] on input "c. All else equal, an option's time value decreases as the time to expiration d…" at bounding box center [352, 333] width 0 height 10
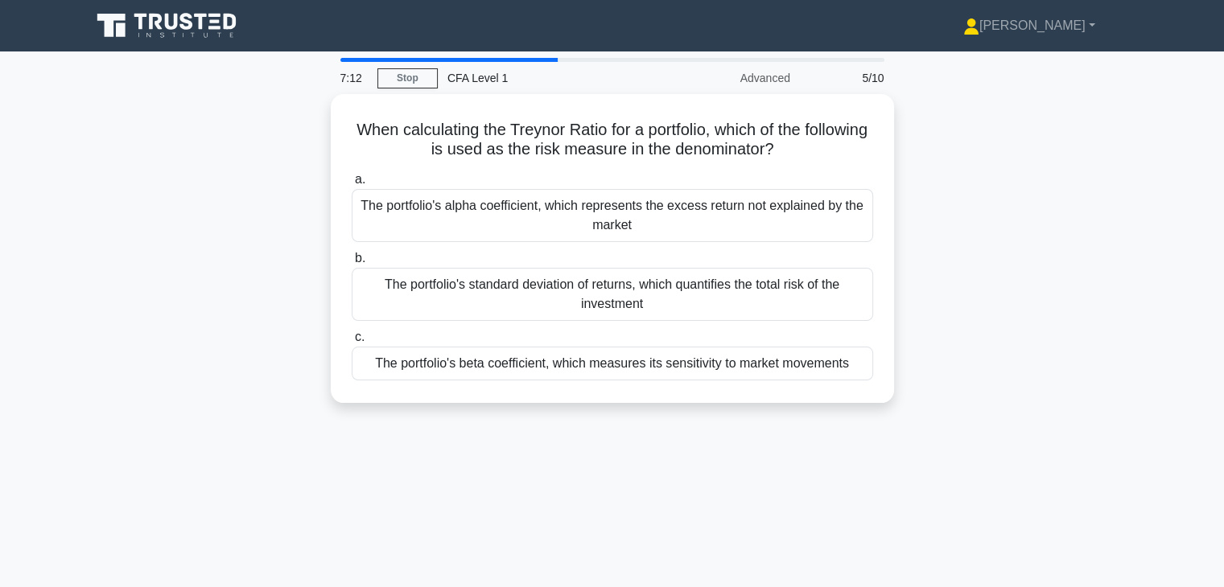
click at [588, 365] on div "The portfolio's beta coefficient, which measures its sensitivity to market move…" at bounding box center [612, 364] width 521 height 34
click at [352, 343] on input "c. The portfolio's beta coefficient, which measures its sensitivity to market m…" at bounding box center [352, 337] width 0 height 10
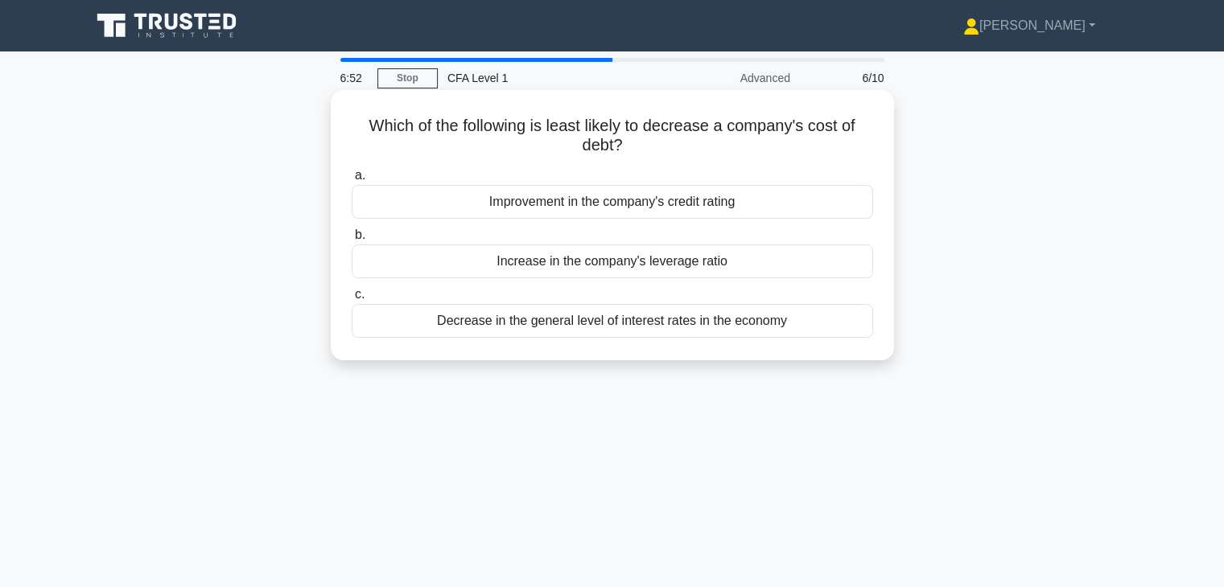
click at [618, 266] on div "Increase in the company's leverage ratio" at bounding box center [612, 262] width 521 height 34
click at [352, 241] on input "b. Increase in the company's leverage ratio" at bounding box center [352, 235] width 0 height 10
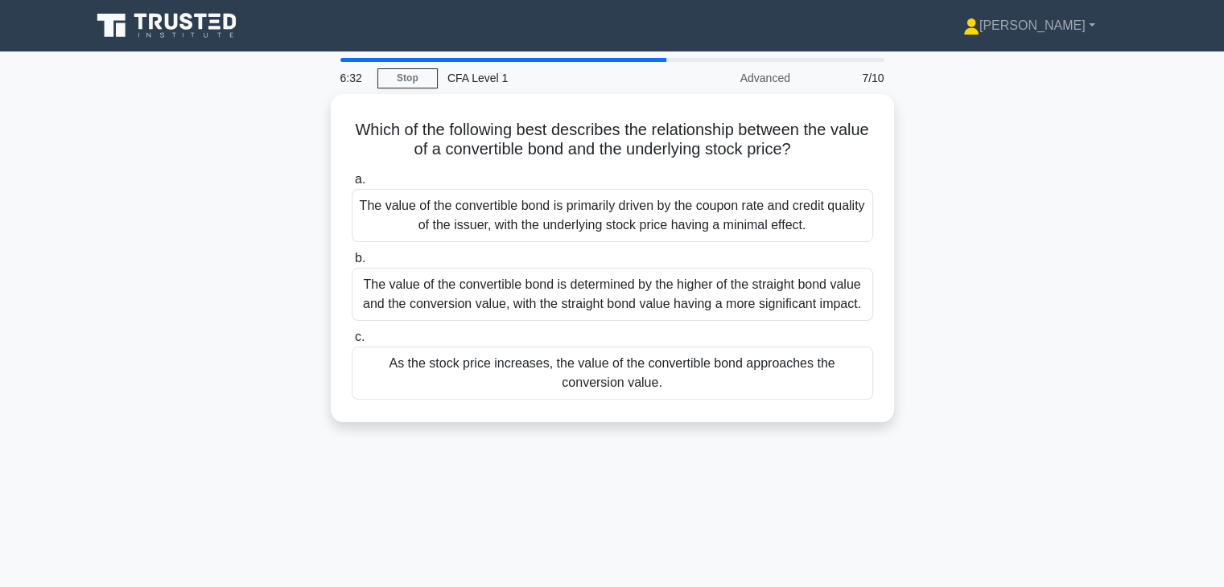
click at [618, 268] on div "The value of the convertible bond is determined by the higher of the straight b…" at bounding box center [612, 294] width 521 height 53
click at [352, 264] on input "b. The value of the convertible bond is determined by the higher of the straigh…" at bounding box center [352, 258] width 0 height 10
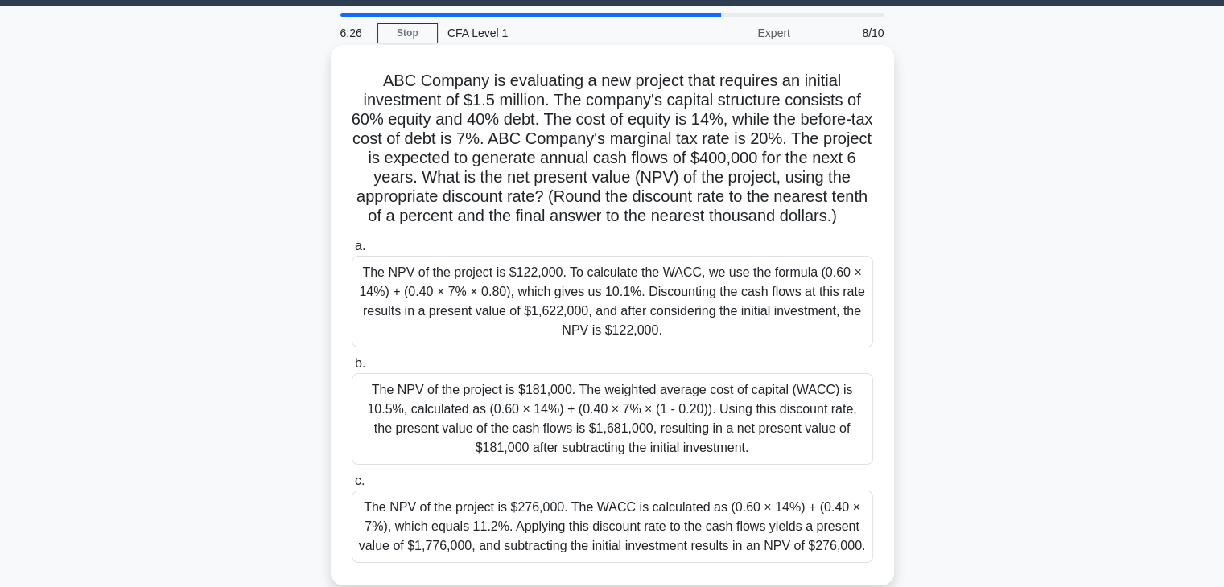
scroll to position [48, 0]
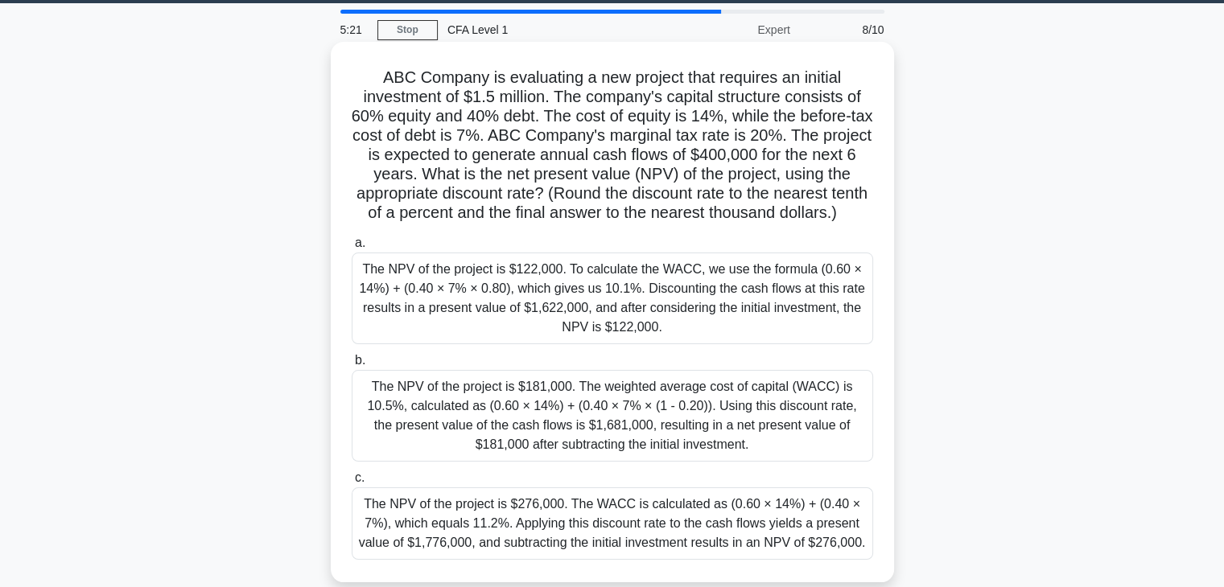
click at [523, 462] on div "The NPV of the project is $181,000. The weighted average cost of capital (WACC)…" at bounding box center [612, 416] width 521 height 92
click at [352, 366] on input "b. The NPV of the project is $181,000. The weighted average cost of capital (WA…" at bounding box center [352, 361] width 0 height 10
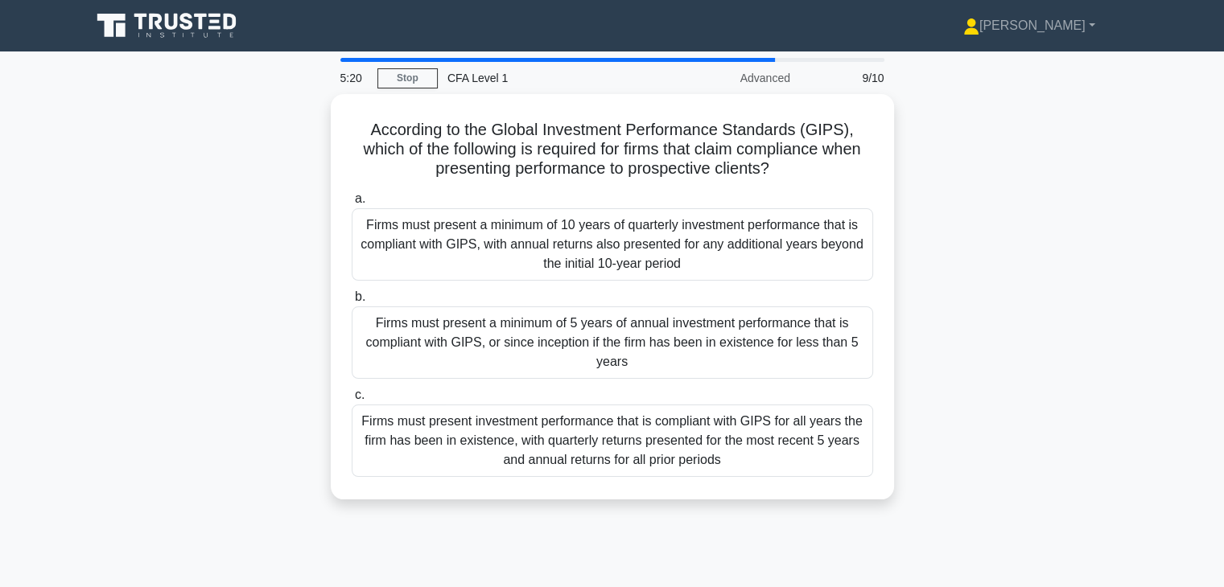
scroll to position [0, 0]
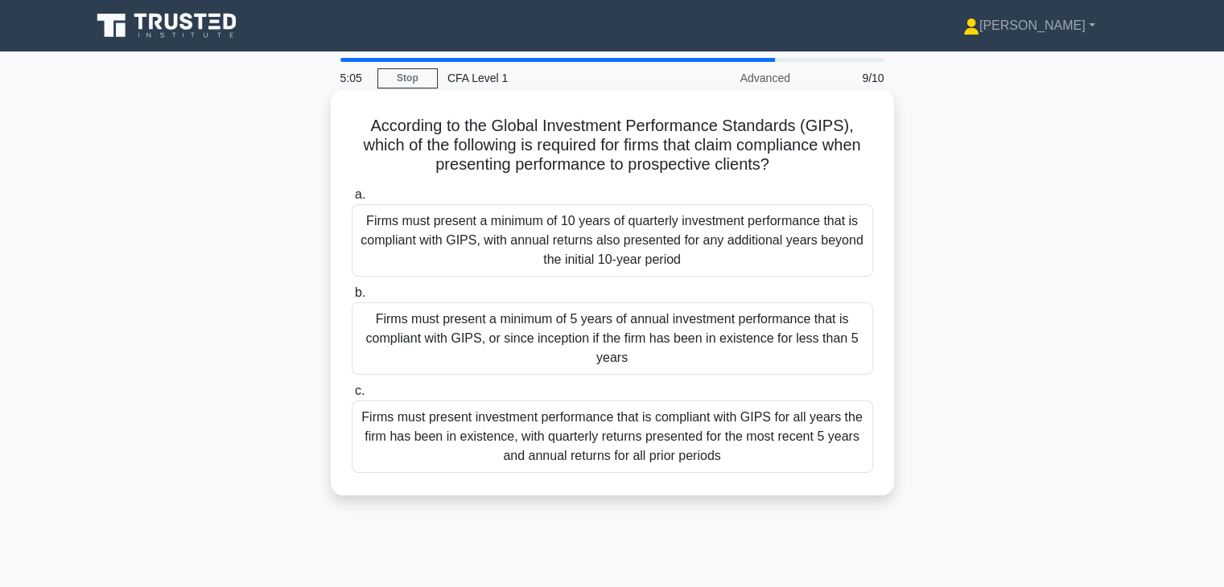
click at [542, 437] on div "Firms must present investment performance that is compliant with GIPS for all y…" at bounding box center [612, 437] width 521 height 72
click at [352, 397] on input "c. Firms must present investment performance that is compliant with GIPS for al…" at bounding box center [352, 391] width 0 height 10
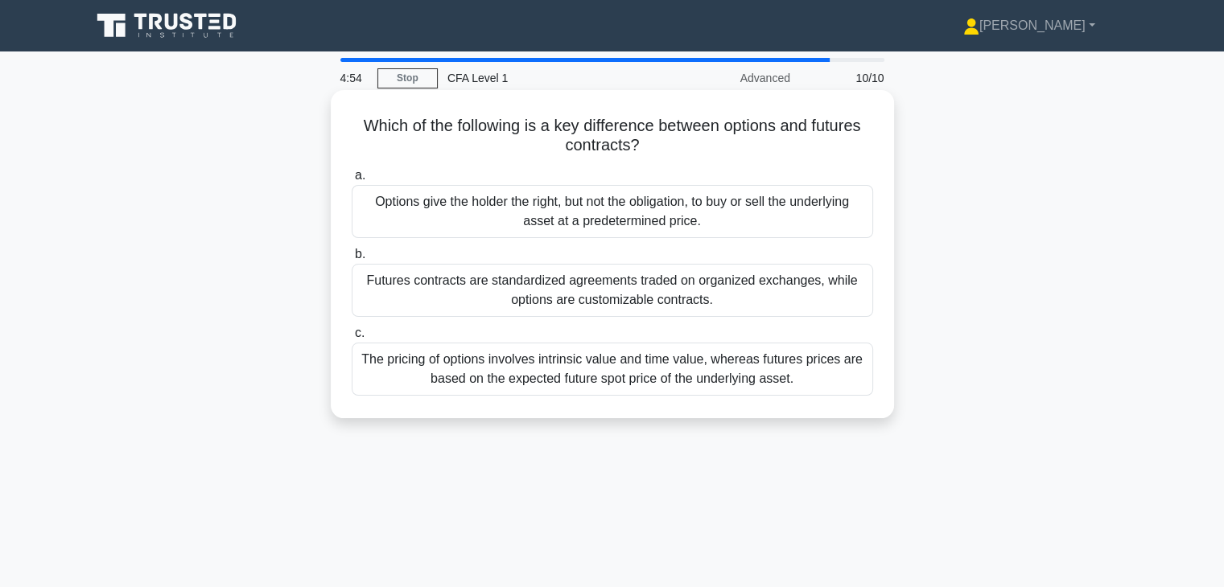
click at [538, 222] on div "Options give the holder the right, but not the obligation, to buy or sell the u…" at bounding box center [612, 211] width 521 height 53
click at [352, 181] on input "a. Options give the holder the right, but not the obligation, to buy or sell th…" at bounding box center [352, 176] width 0 height 10
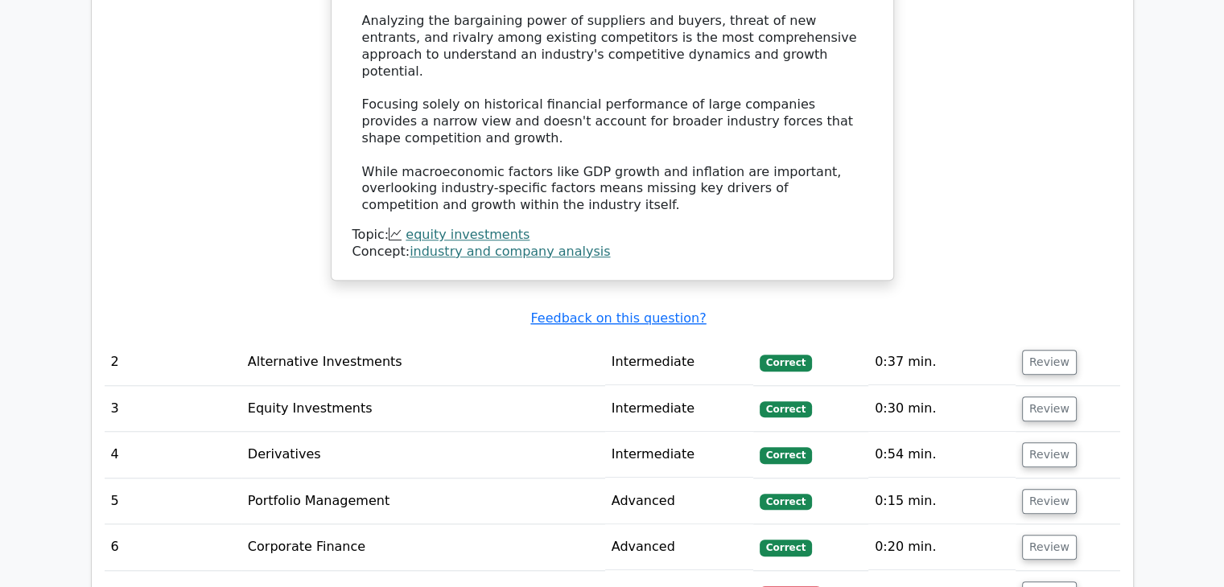
scroll to position [1341, 0]
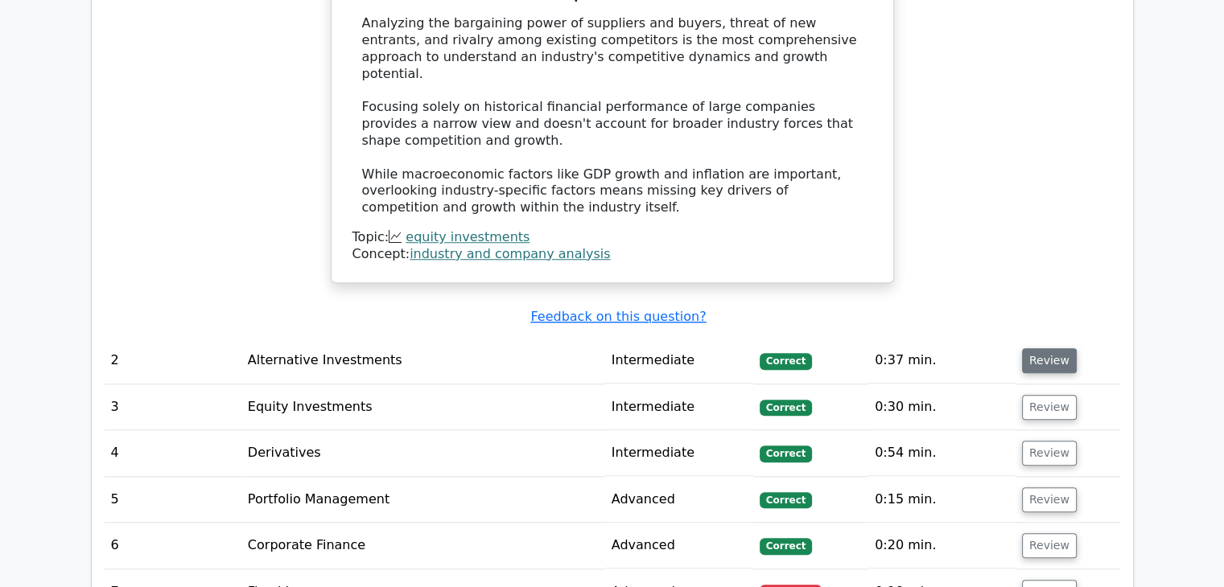
click at [1027, 348] on button "Review" at bounding box center [1049, 360] width 55 height 25
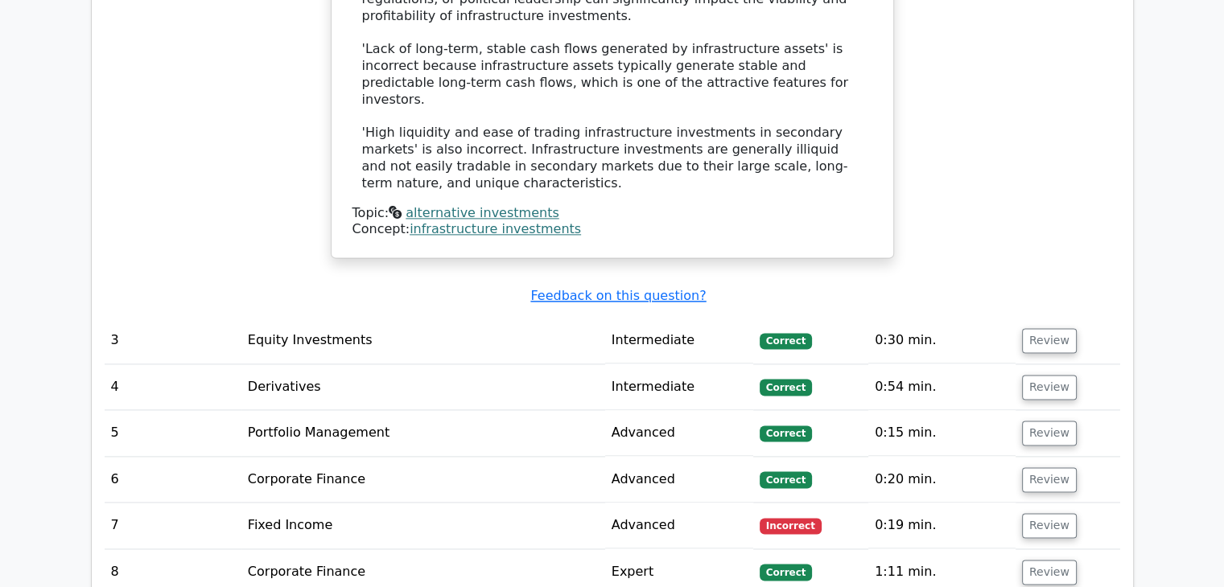
scroll to position [2127, 0]
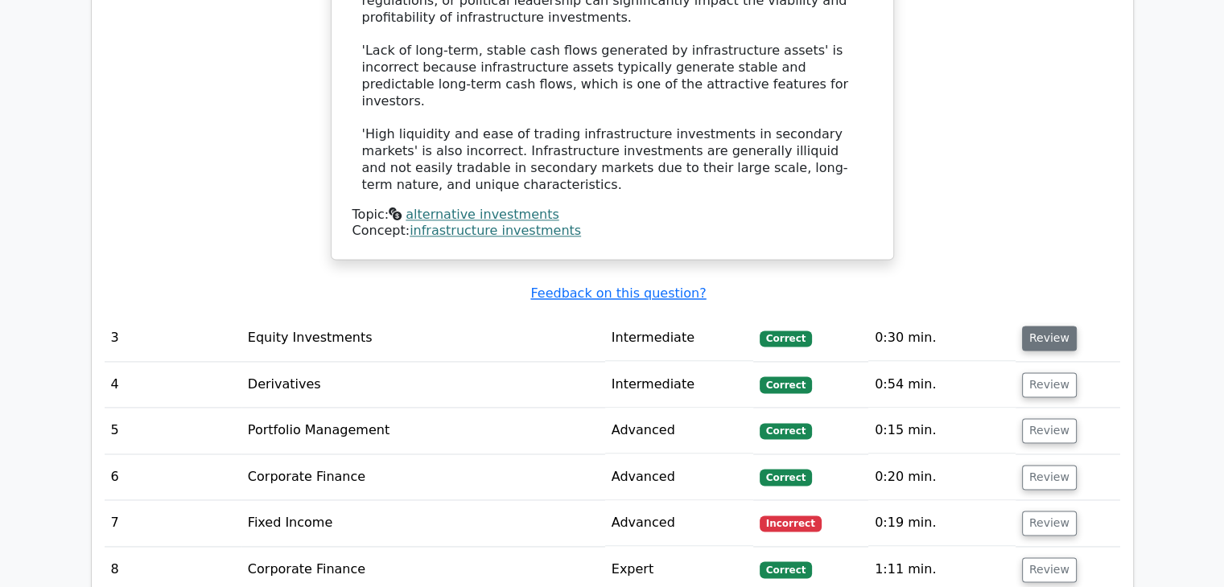
click at [1048, 326] on button "Review" at bounding box center [1049, 338] width 55 height 25
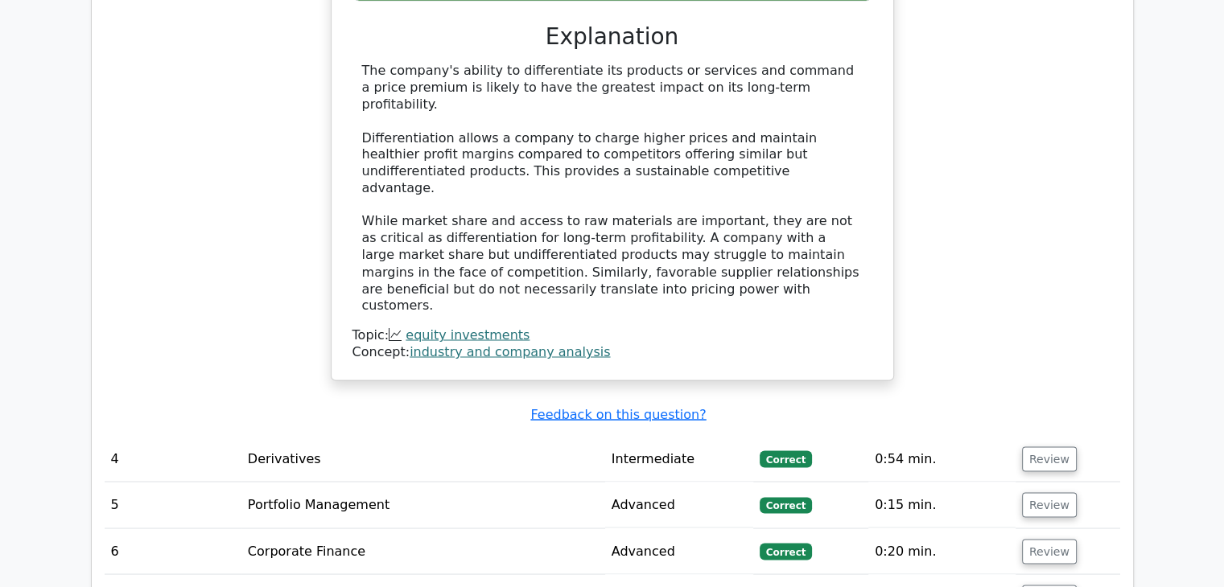
scroll to position [2790, 0]
click at [1037, 446] on button "Review" at bounding box center [1049, 458] width 55 height 25
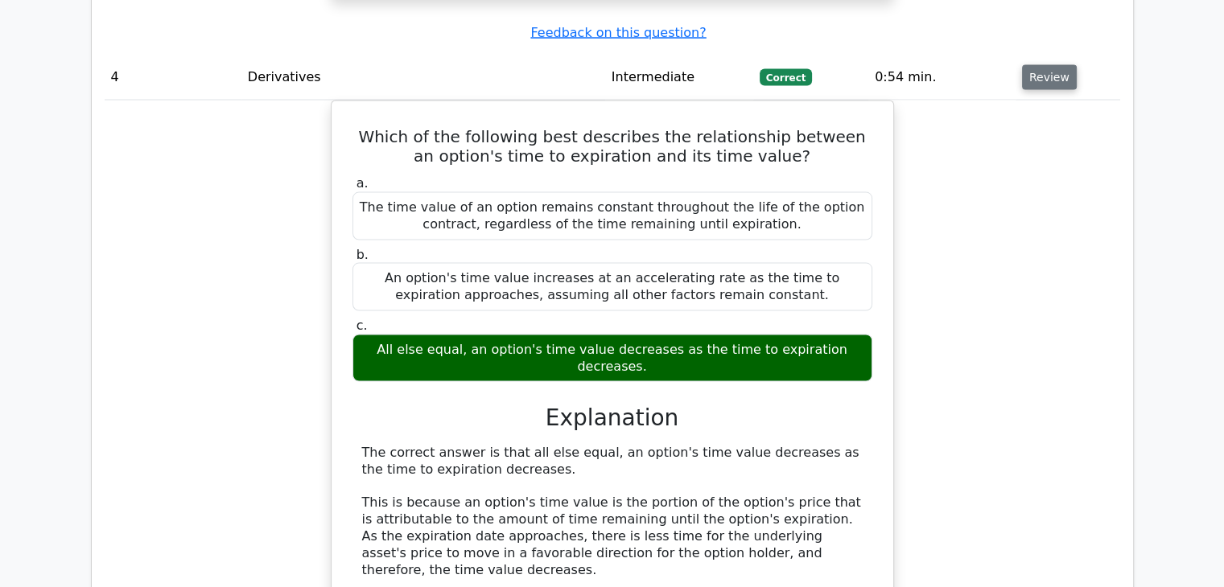
scroll to position [3172, 0]
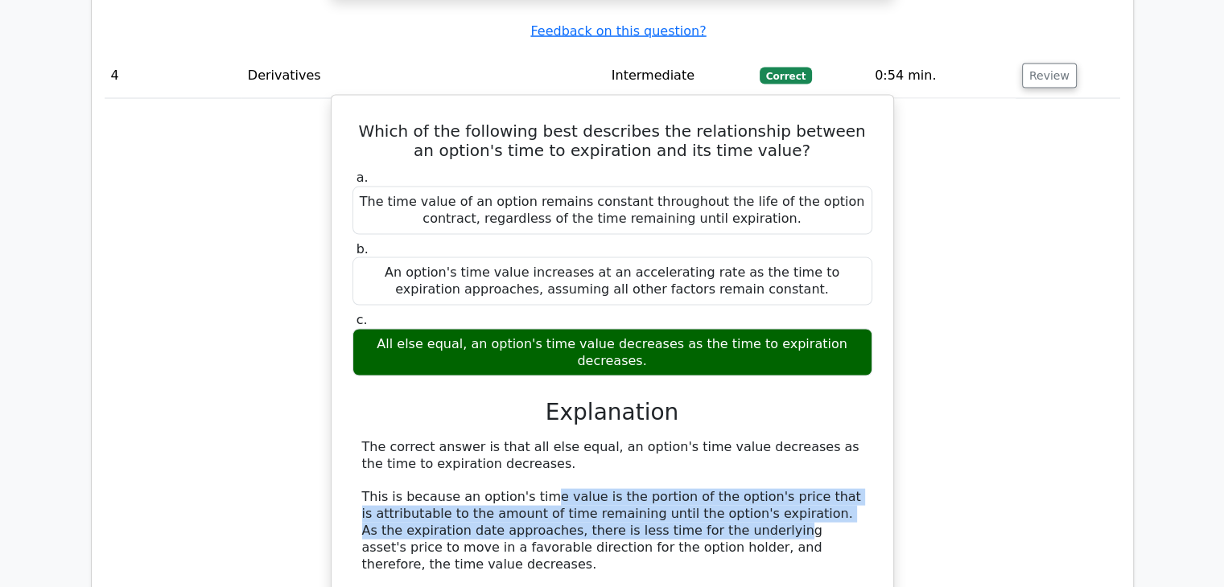
drag, startPoint x: 576, startPoint y: 342, endPoint x: 715, endPoint y: 375, distance: 142.3
click at [715, 439] on div "The correct answer is that all else equal, an option's time value decreases as …" at bounding box center [612, 573] width 500 height 268
click at [784, 439] on div "The correct answer is that all else equal, an option's time value decreases as …" at bounding box center [612, 573] width 500 height 268
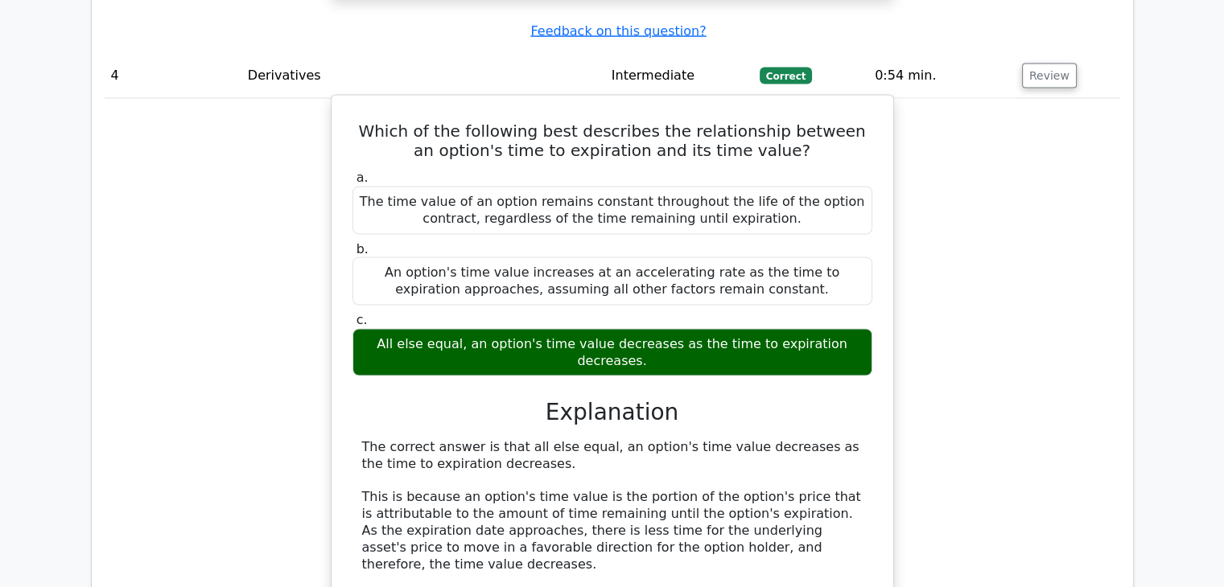
click at [784, 439] on div "The correct answer is that all else equal, an option's time value decreases as …" at bounding box center [612, 573] width 500 height 268
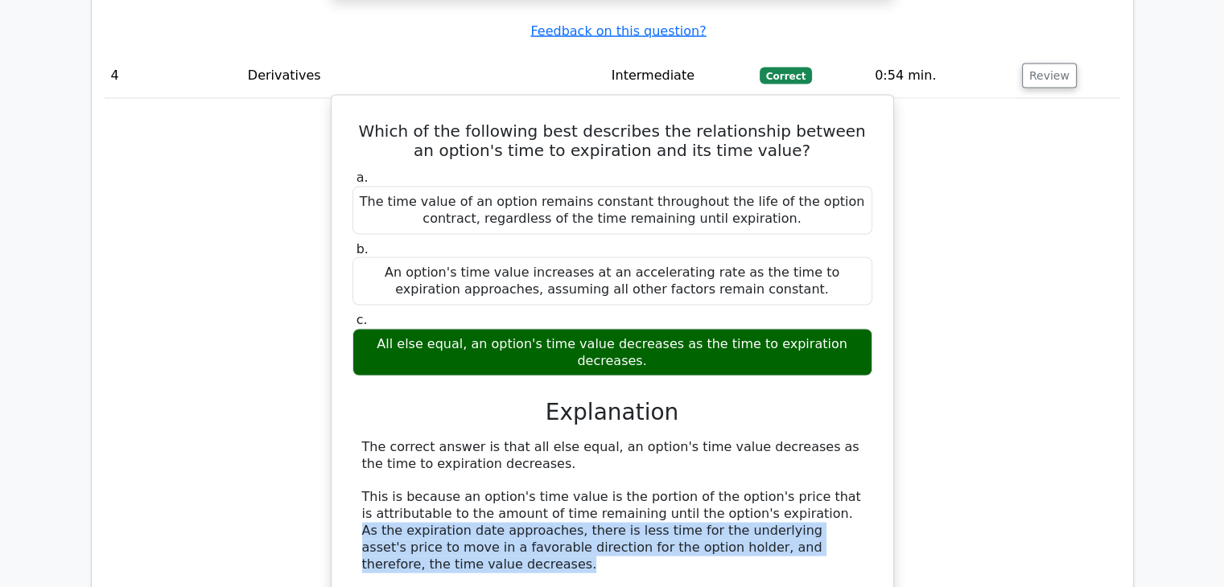
drag, startPoint x: 784, startPoint y: 356, endPoint x: 849, endPoint y: 398, distance: 77.5
click at [849, 439] on div "The correct answer is that all else equal, an option's time value decreases as …" at bounding box center [612, 573] width 500 height 268
copy div "As the expiration date approaches, there is less time for the underlying asset'…"
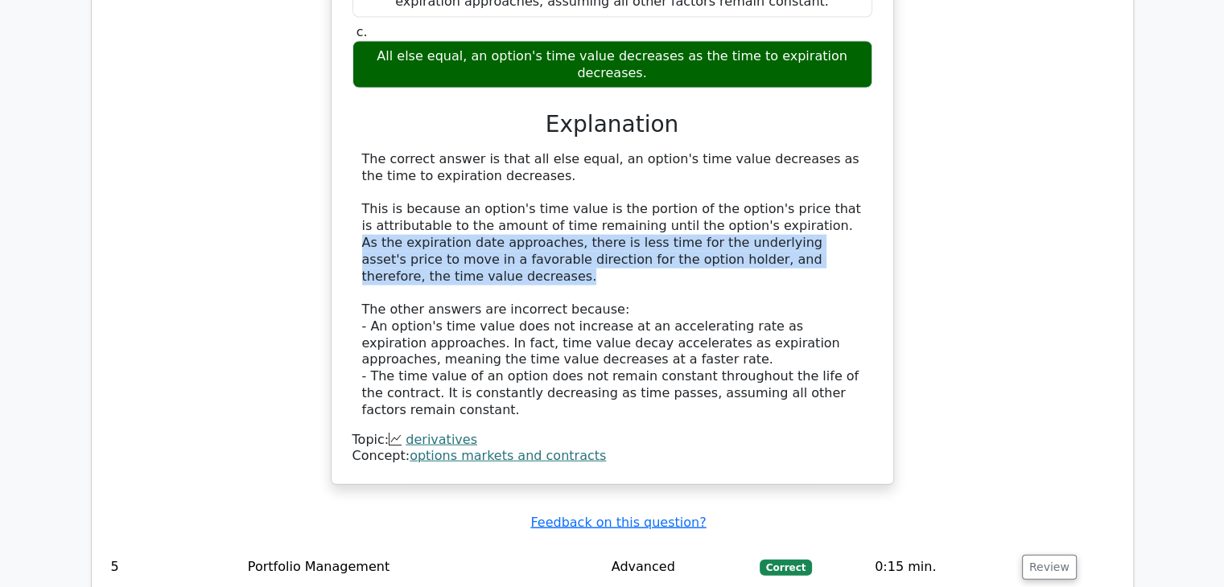
scroll to position [3581, 0]
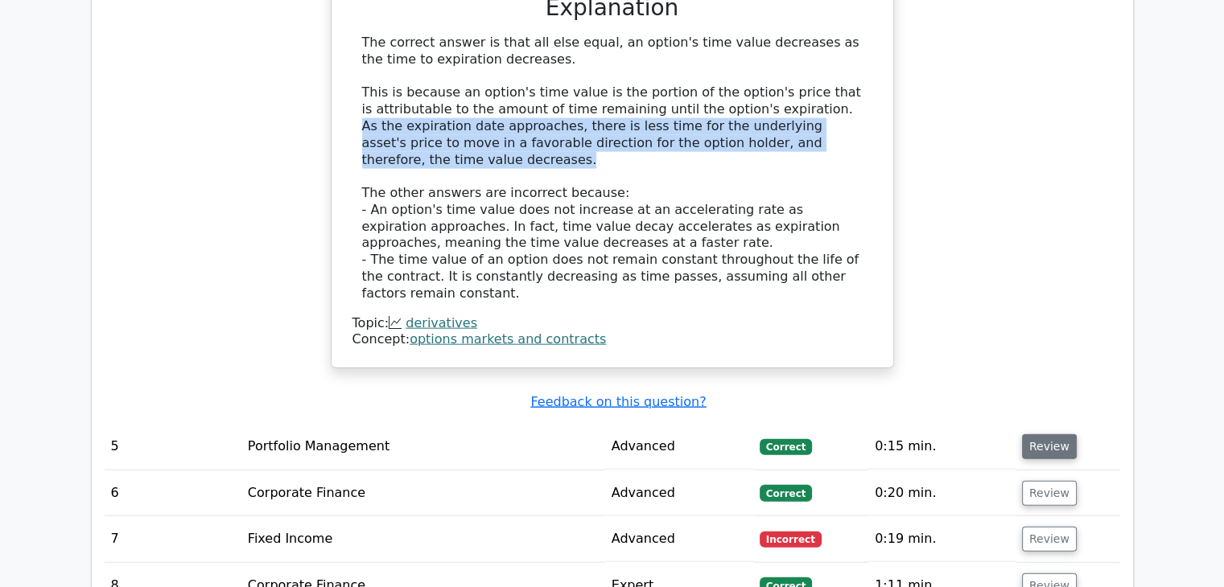
click at [1032, 435] on button "Review" at bounding box center [1049, 447] width 55 height 25
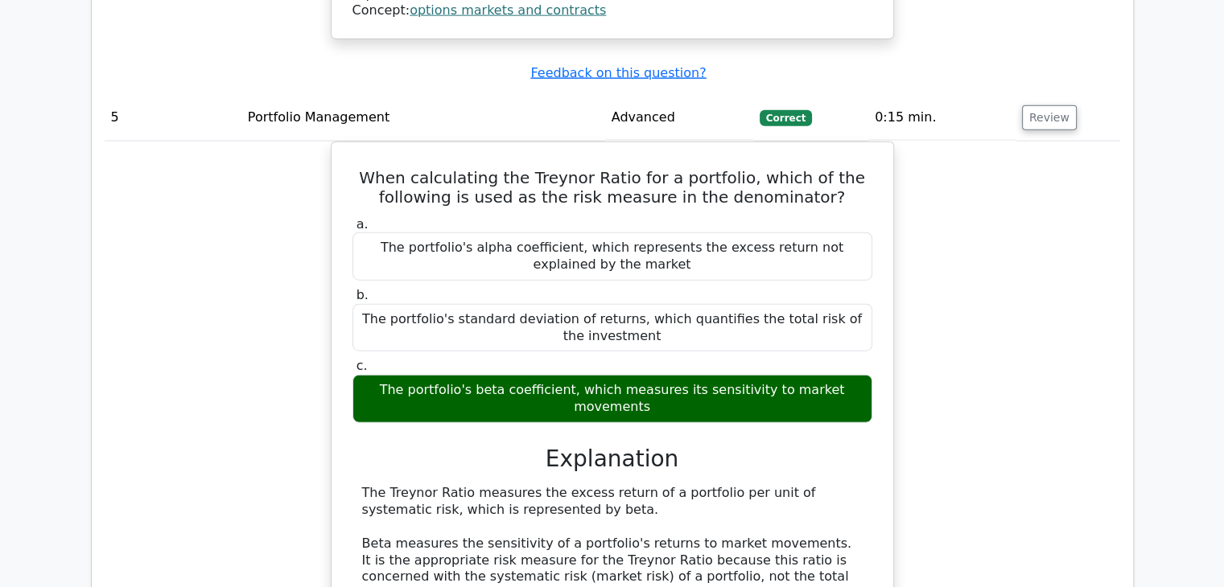
scroll to position [3911, 0]
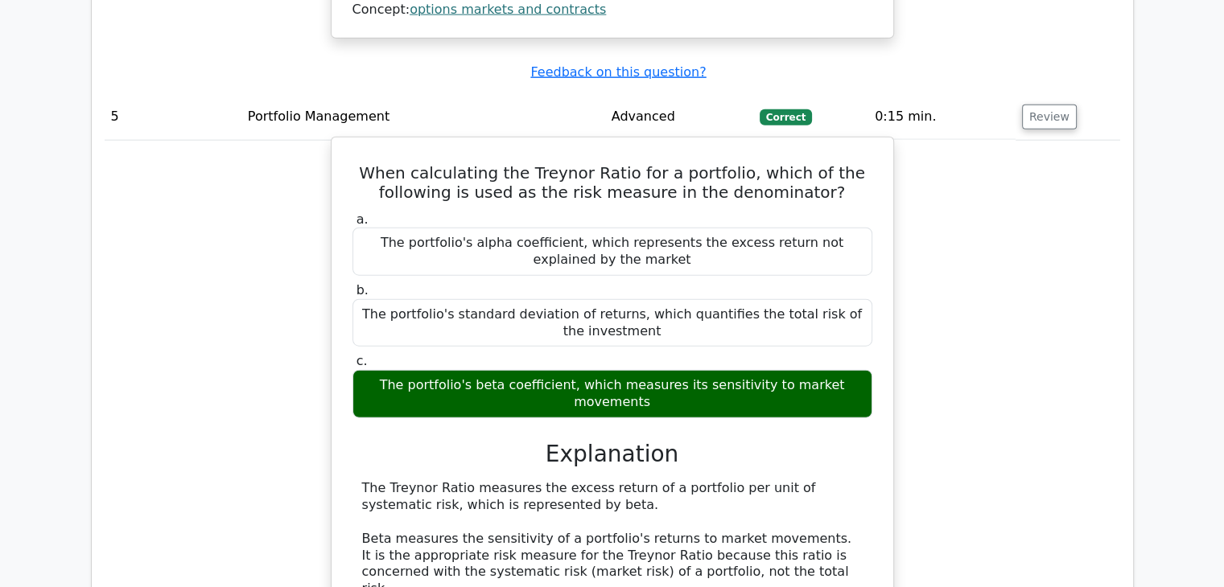
drag, startPoint x: 472, startPoint y: 479, endPoint x: 750, endPoint y: 478, distance: 277.6
drag, startPoint x: 370, startPoint y: 463, endPoint x: 746, endPoint y: 487, distance: 376.6
copy div "Standard deviation quantifies the total risk (systematic and unsystematic) of a…"
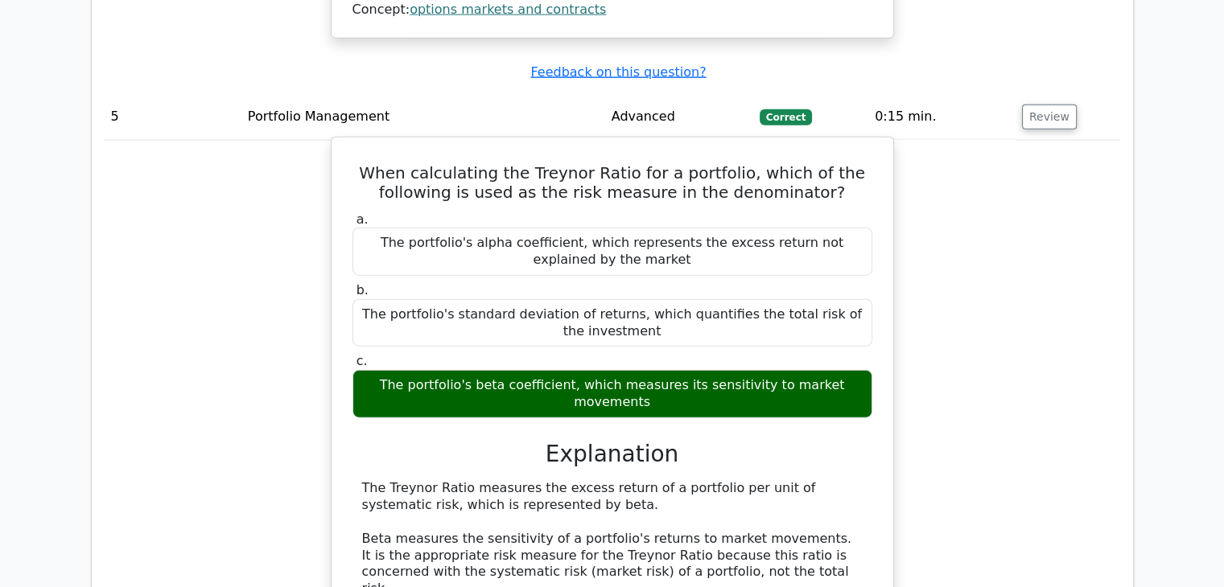
drag, startPoint x: 393, startPoint y: 297, endPoint x: 528, endPoint y: 316, distance: 135.8
copy div "The Treynor Ratio measures the excess return of a portfolio per unit of systema…"
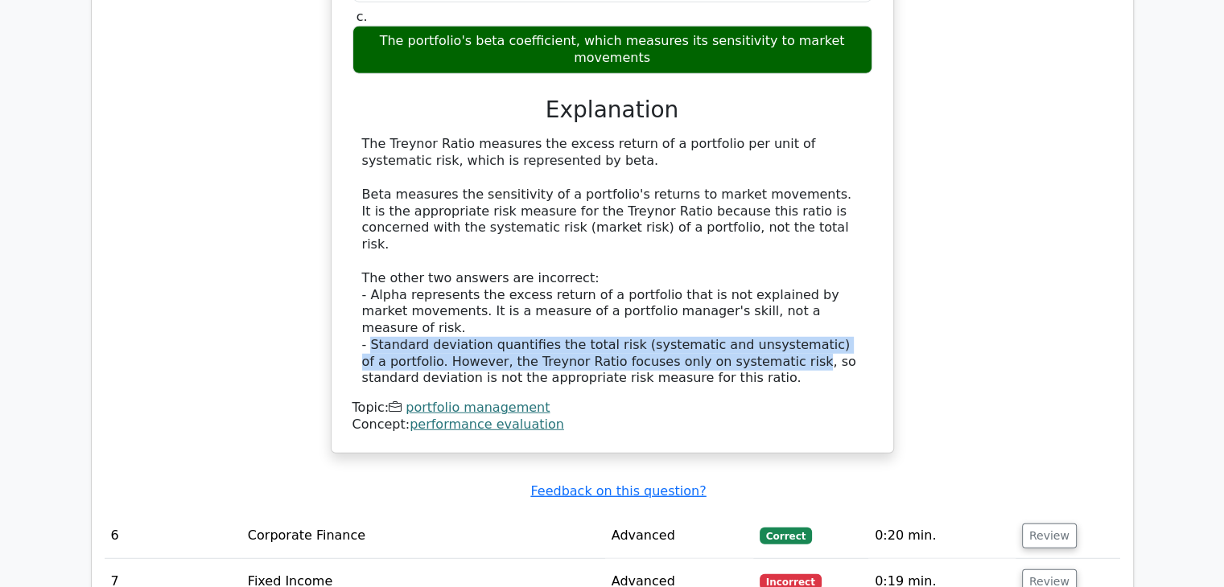
scroll to position [4258, 0]
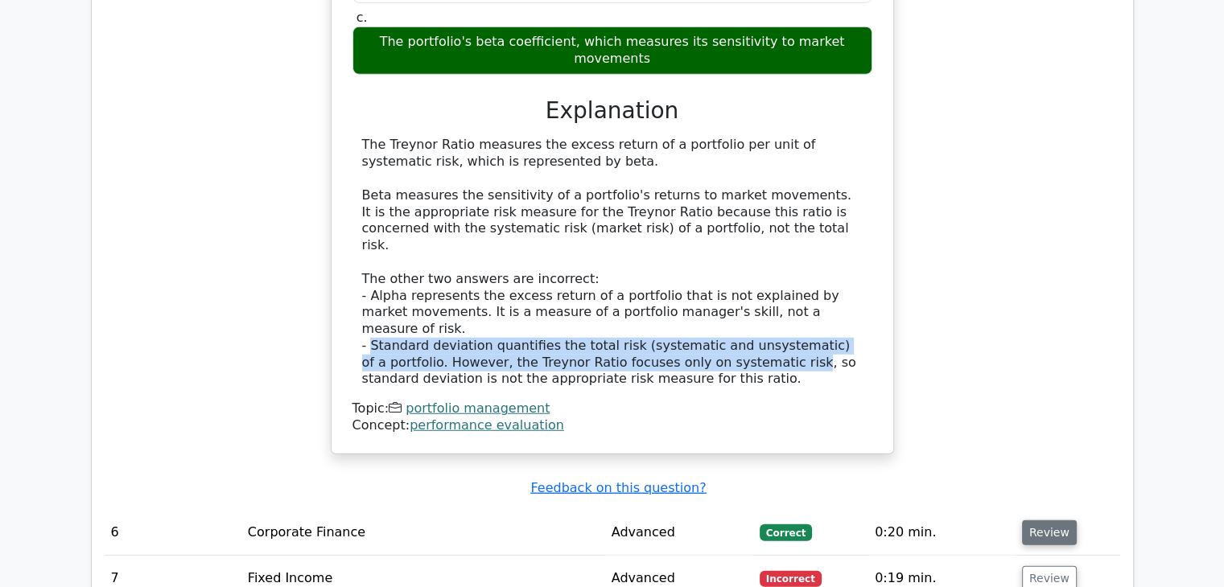
click at [1033, 521] on button "Review" at bounding box center [1049, 533] width 55 height 25
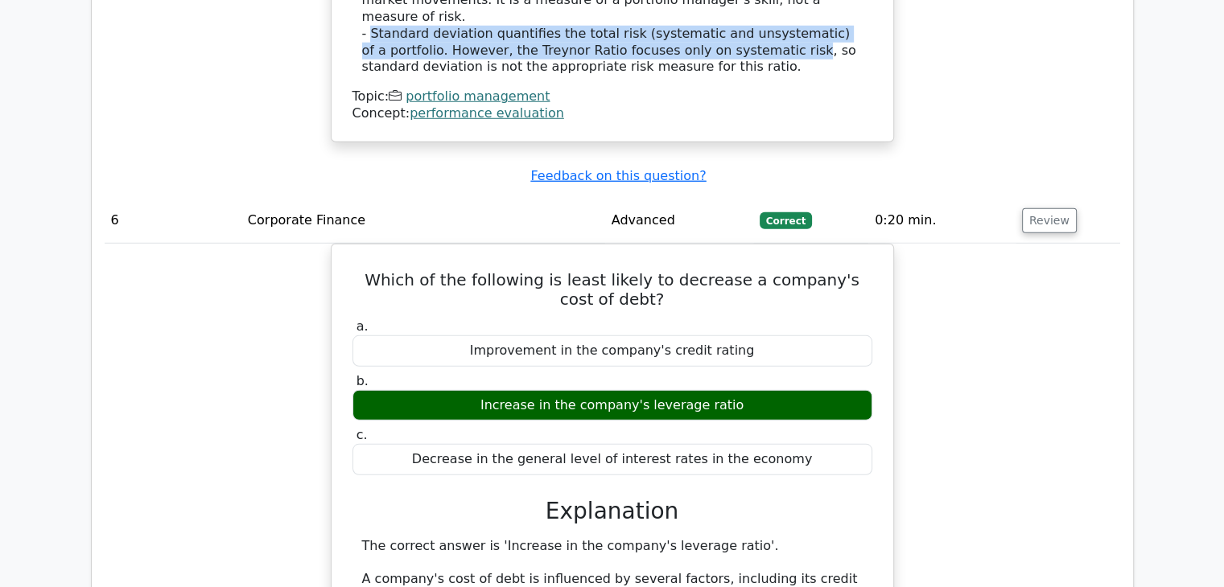
scroll to position [4574, 0]
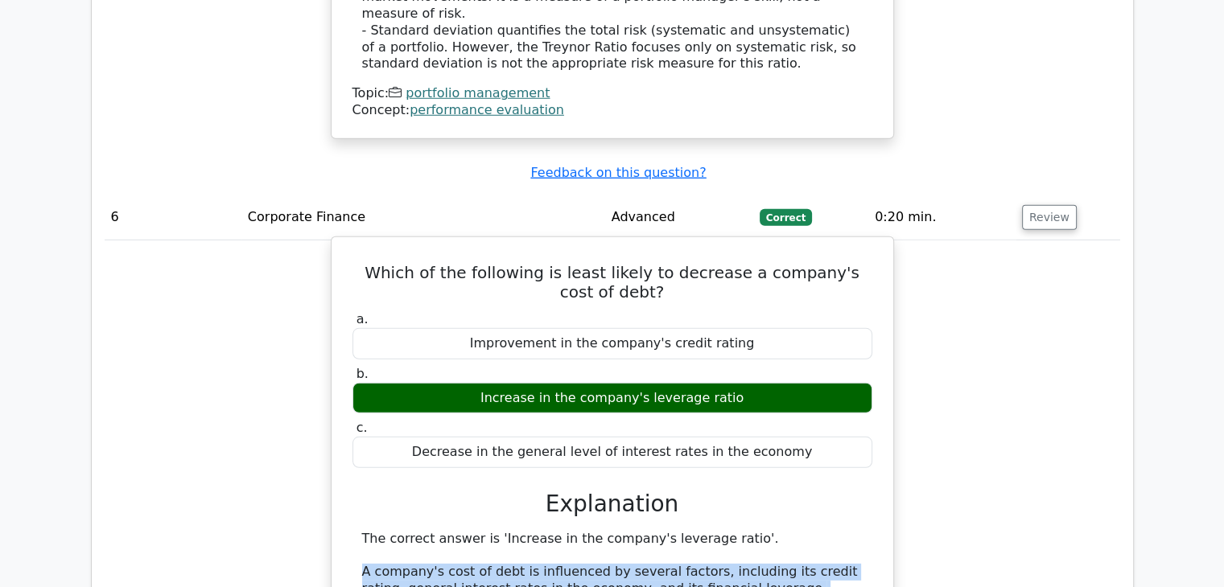
drag, startPoint x: 360, startPoint y: 342, endPoint x: 750, endPoint y: 375, distance: 391.7
copy div "A company's cost of debt is influenced by several factors, including its credit…"
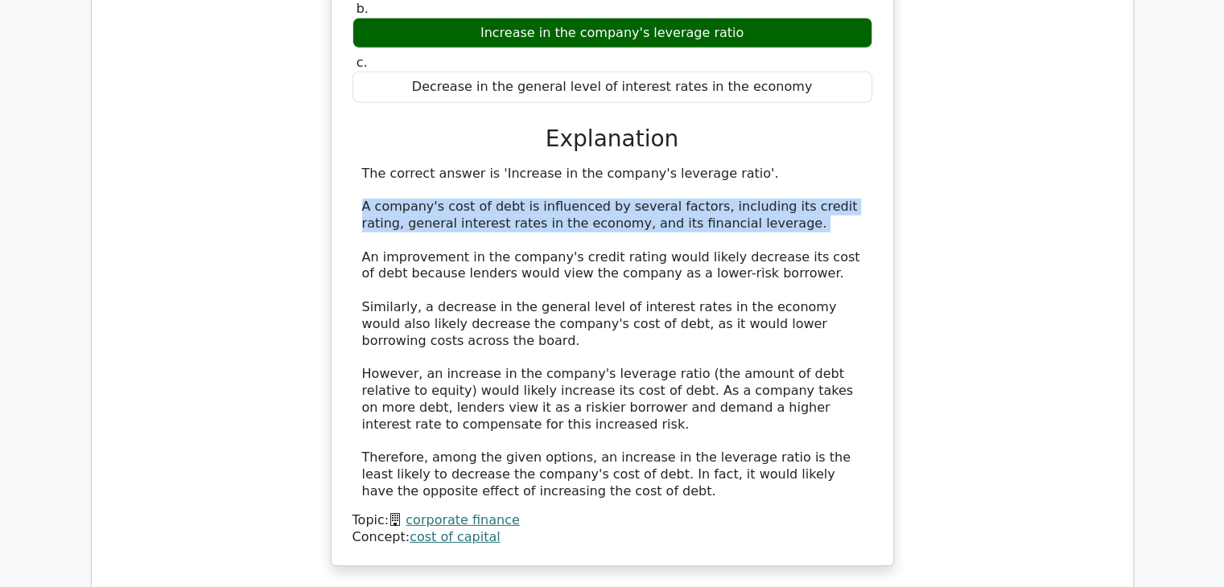
scroll to position [0, 10]
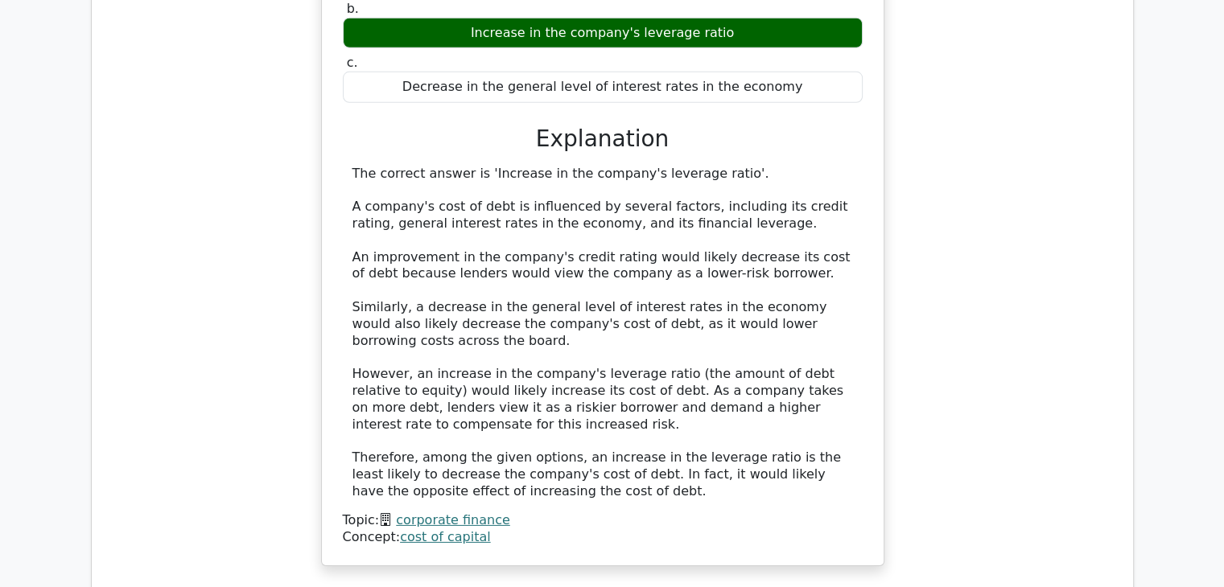
click at [467, 181] on div "The correct answer is 'Increase in the company's leverage ratio'. A company's c…" at bounding box center [602, 333] width 500 height 335
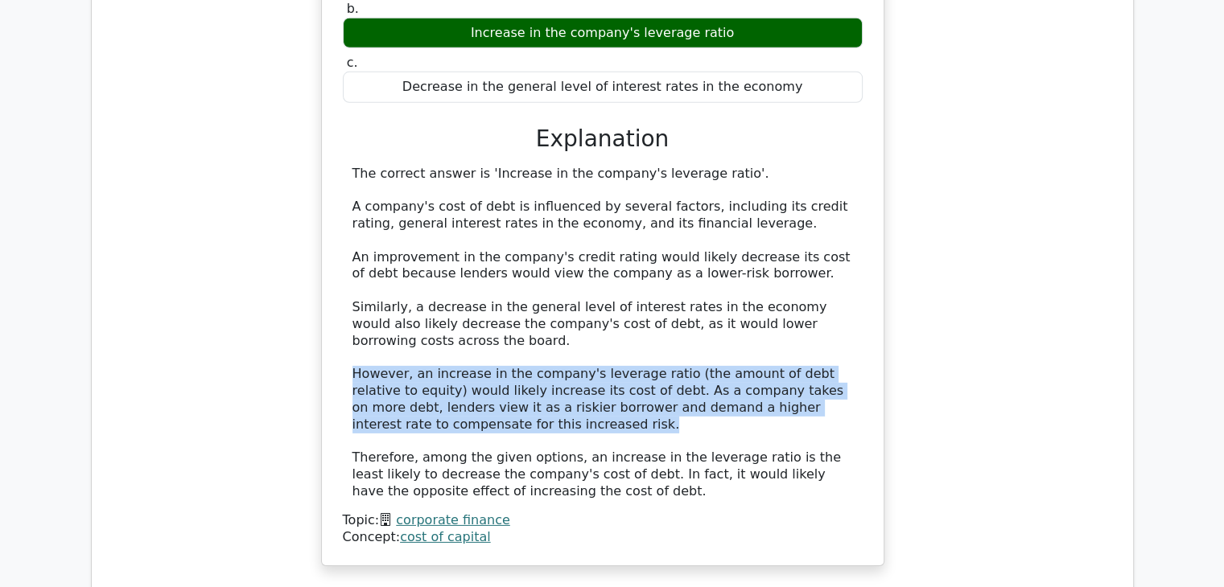
drag, startPoint x: 349, startPoint y: 146, endPoint x: 580, endPoint y: 203, distance: 237.9
click at [580, 203] on div "The correct answer is 'Increase in the company's leverage ratio'. A company's c…" at bounding box center [603, 333] width 520 height 335
copy div "However, an increase in the company's leverage ratio (the amount of debt relati…"
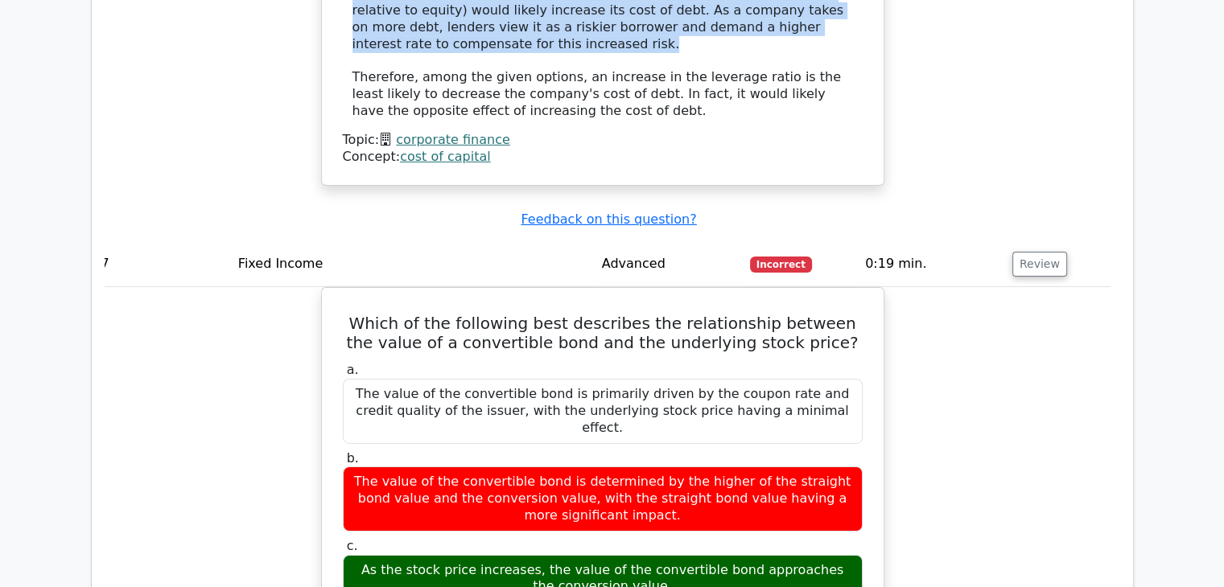
scroll to position [5325, 0]
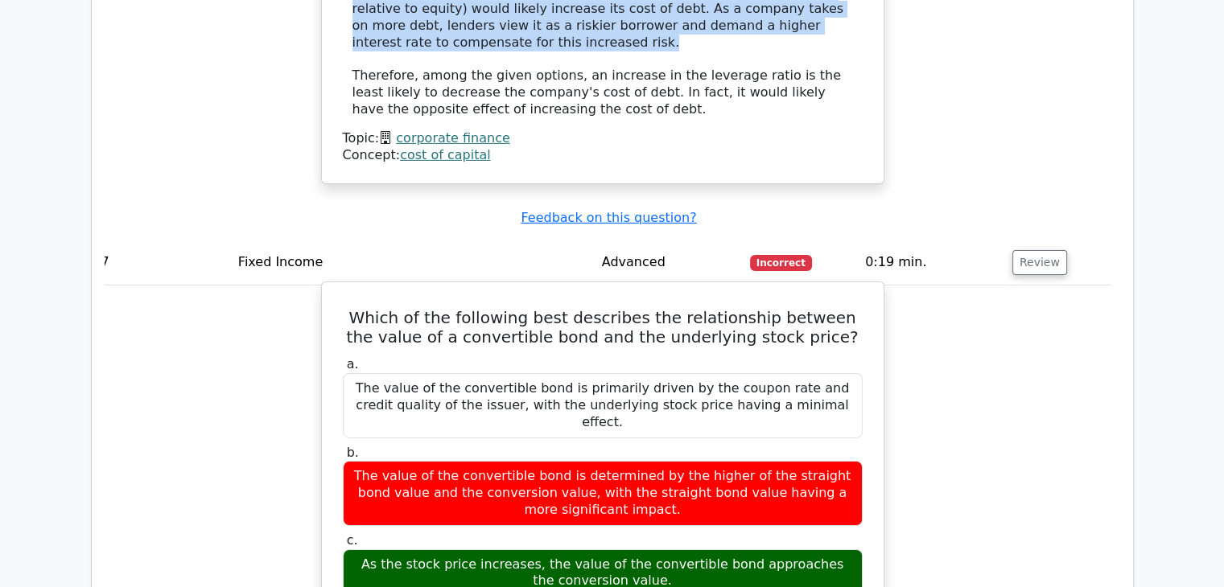
drag, startPoint x: 374, startPoint y: 319, endPoint x: 658, endPoint y: 342, distance: 284.9
click at [658, 550] on div "As the stock price increases, the value of the convertible bond approaches the …" at bounding box center [603, 574] width 520 height 48
copy div "As the stock price increases, the value of the convertible bond approaches the …"
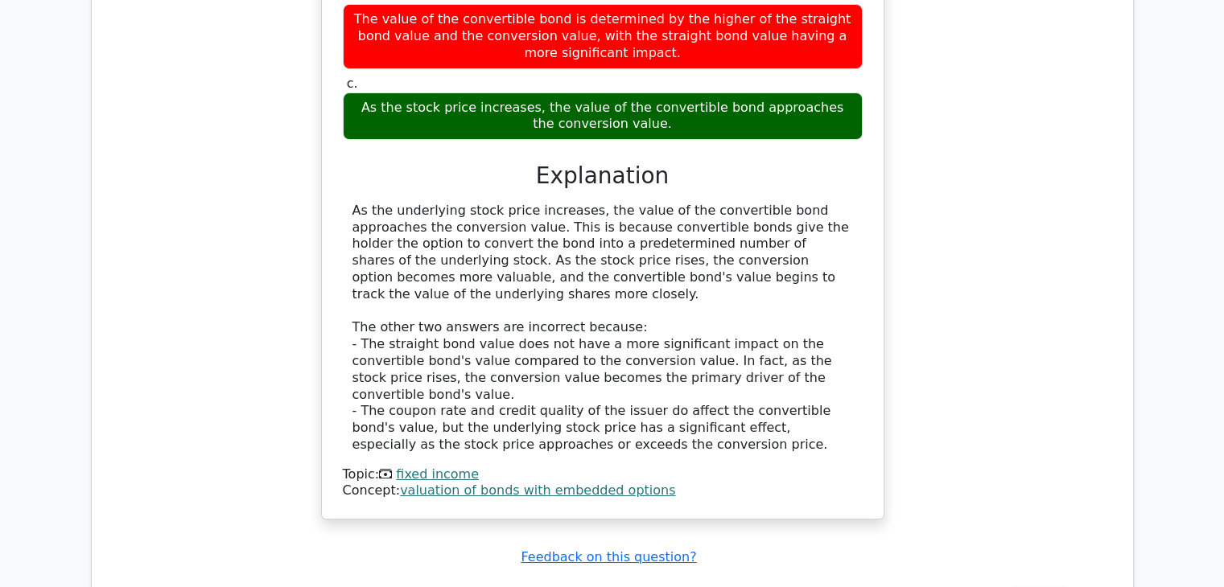
scroll to position [5818, 0]
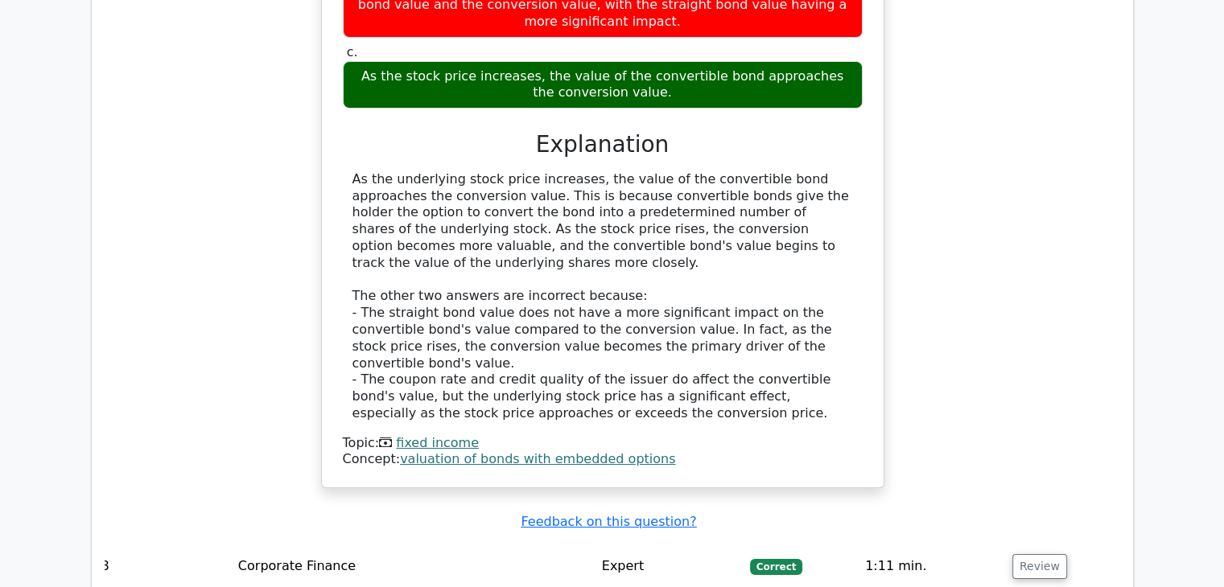
click at [1007, 544] on td "Review" at bounding box center [1058, 567] width 105 height 46
click at [1027, 554] on button "Review" at bounding box center [1039, 566] width 55 height 25
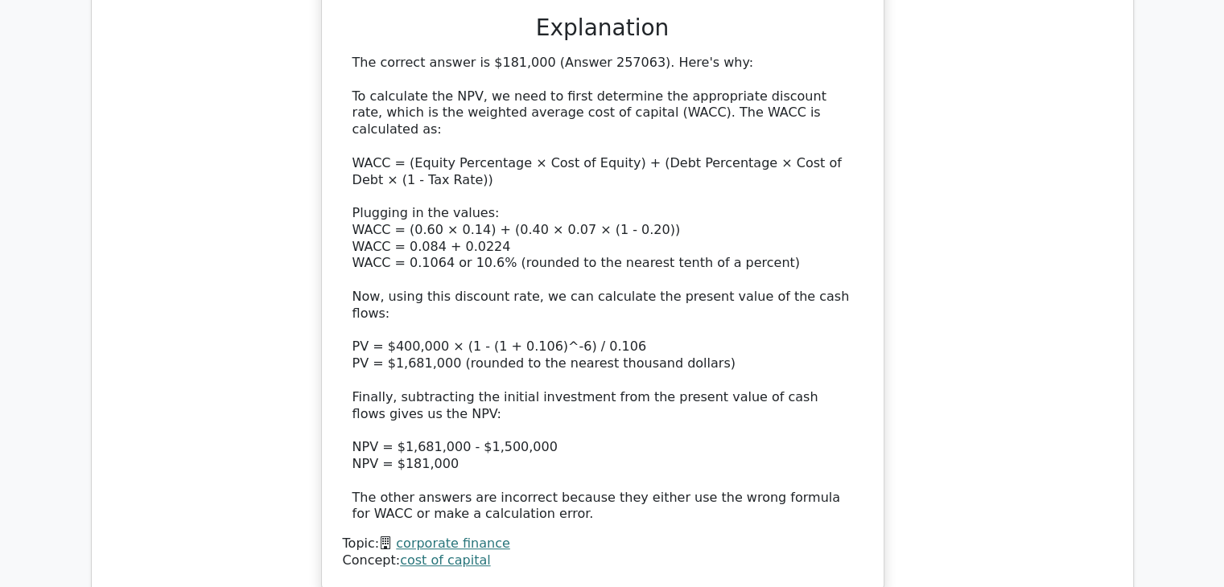
scroll to position [6947, 0]
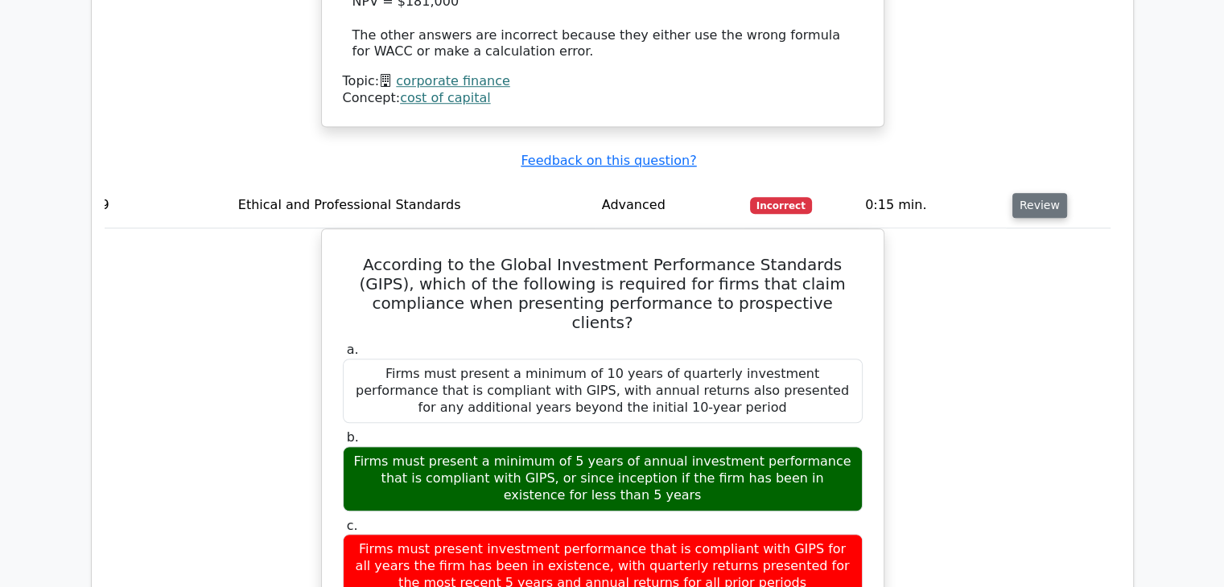
scroll to position [7416, 0]
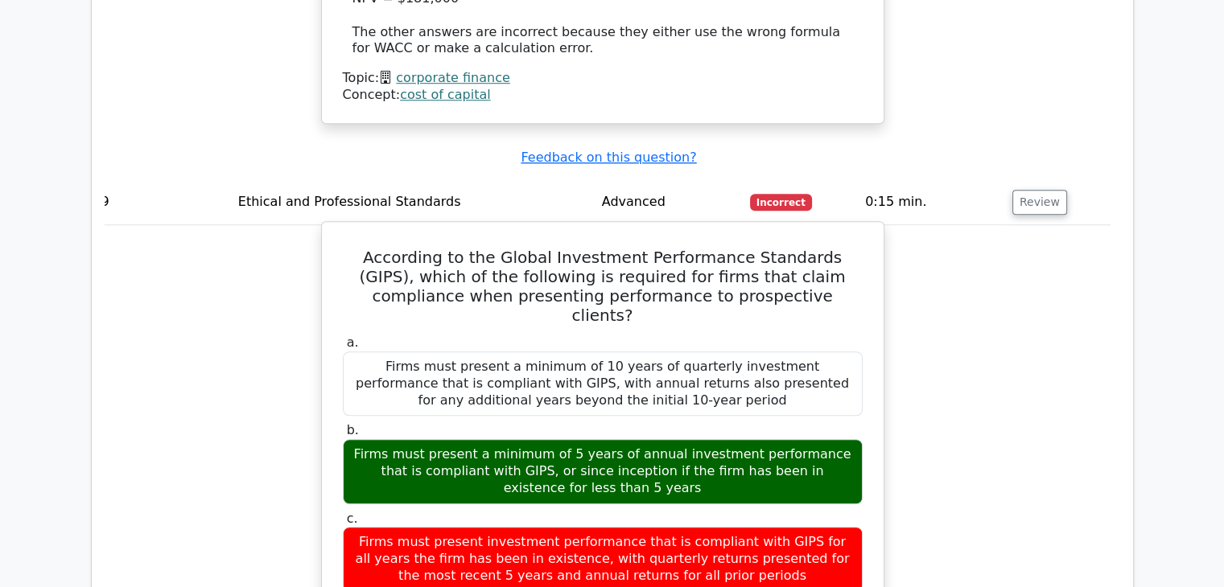
drag, startPoint x: 500, startPoint y: 299, endPoint x: 805, endPoint y: 332, distance: 306.7
copy div "firms must present a minimum of 5 years of annual investment performance that i…"
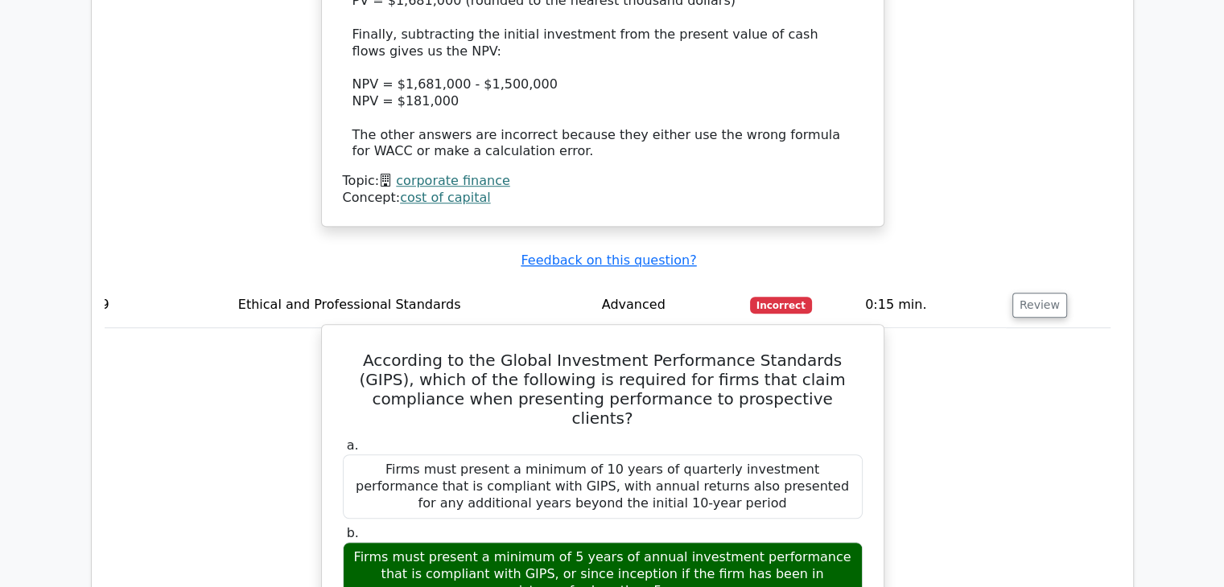
scroll to position [7257, 0]
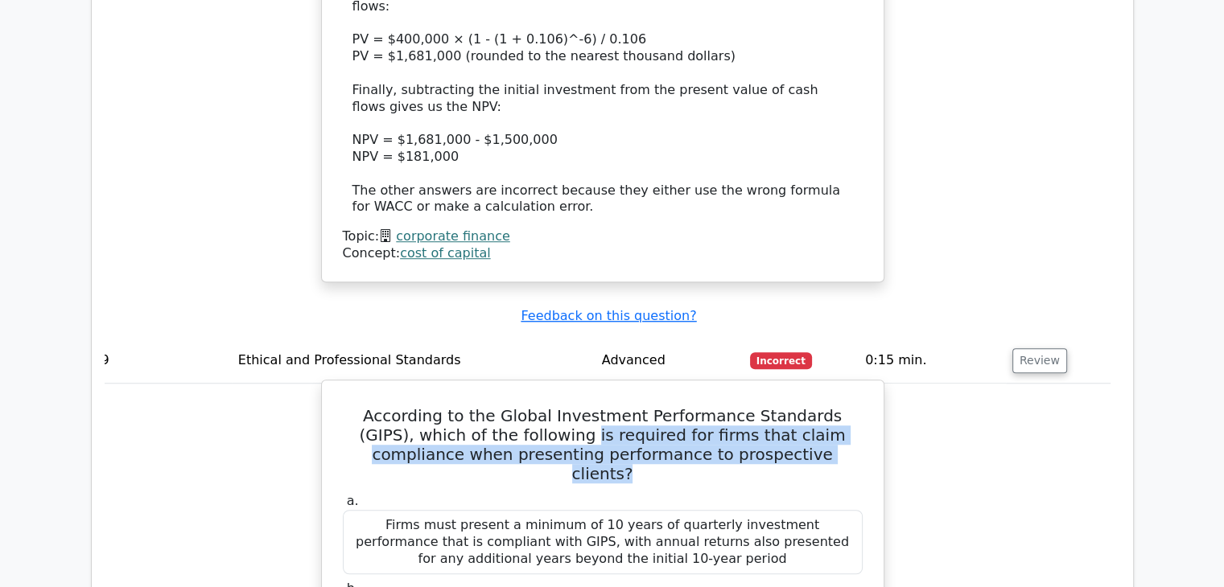
drag, startPoint x: 510, startPoint y: 87, endPoint x: 805, endPoint y: 115, distance: 296.7
click at [805, 406] on h5 "According to the Global Investment Performance Standards (GIPS), which of the f…" at bounding box center [602, 444] width 523 height 77
copy h5 "is required for firms that claim compliance when presenting performance to pros…"
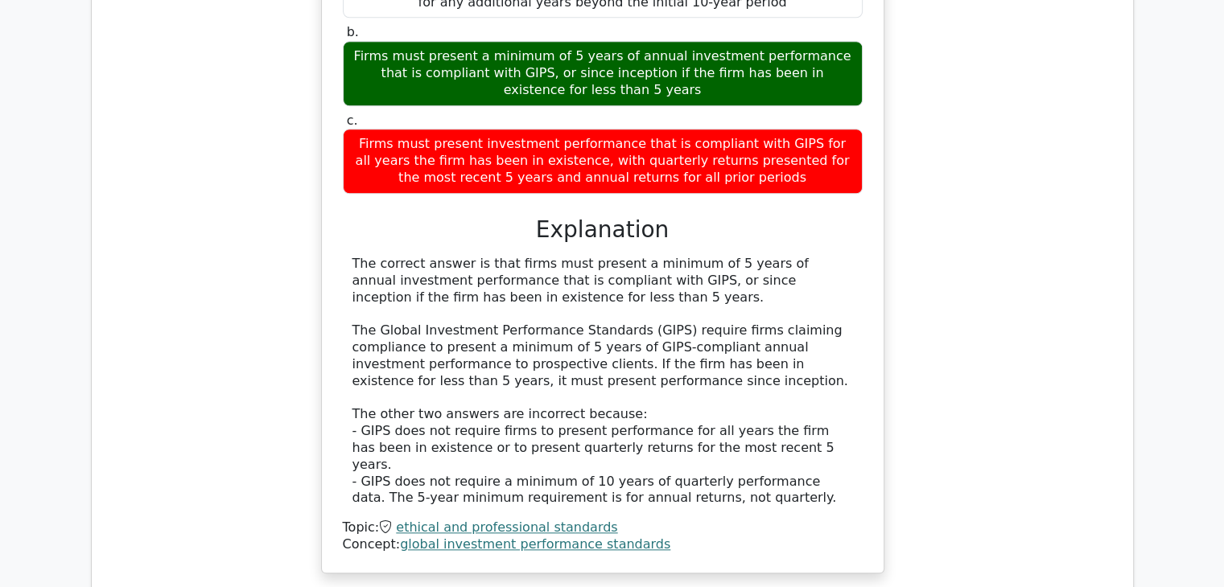
scroll to position [7881, 0]
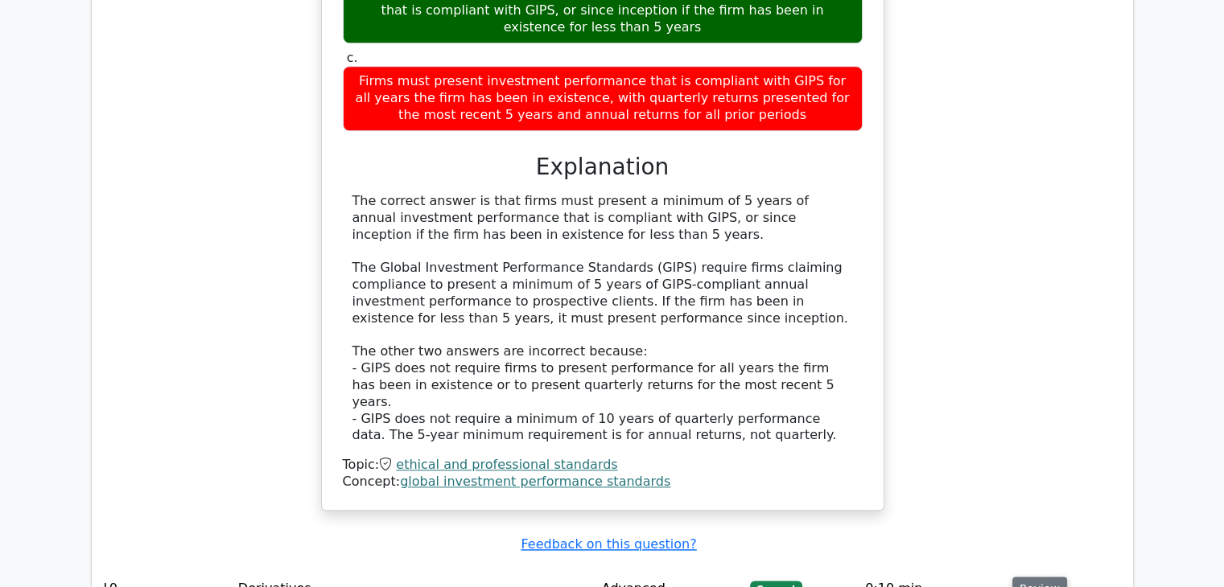
click at [1040, 577] on button "Review" at bounding box center [1039, 589] width 55 height 25
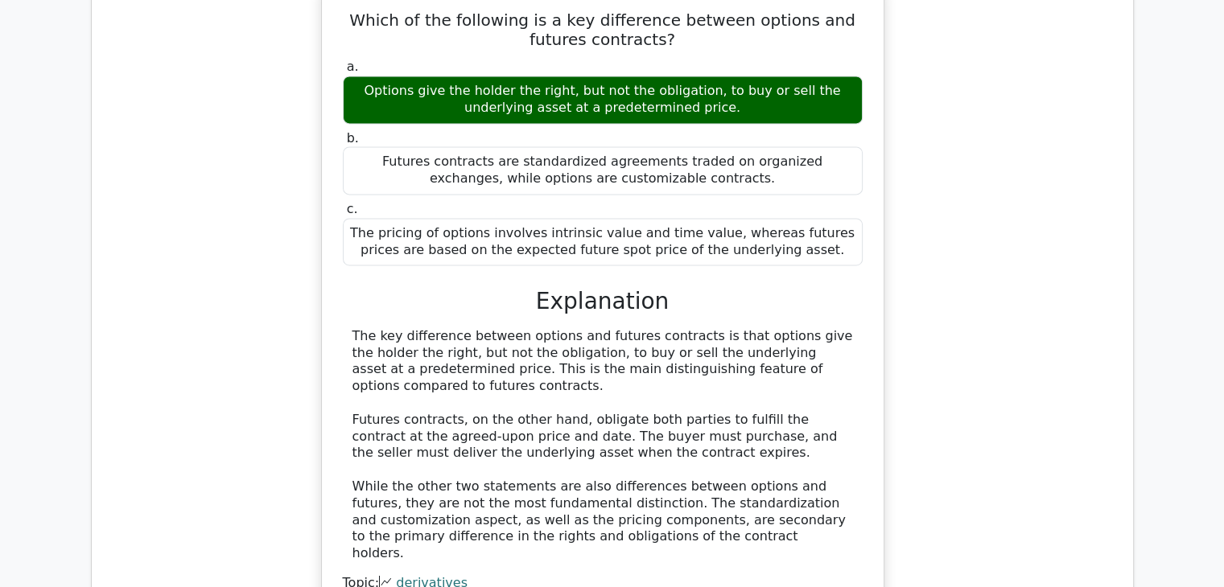
scroll to position [8546, 0]
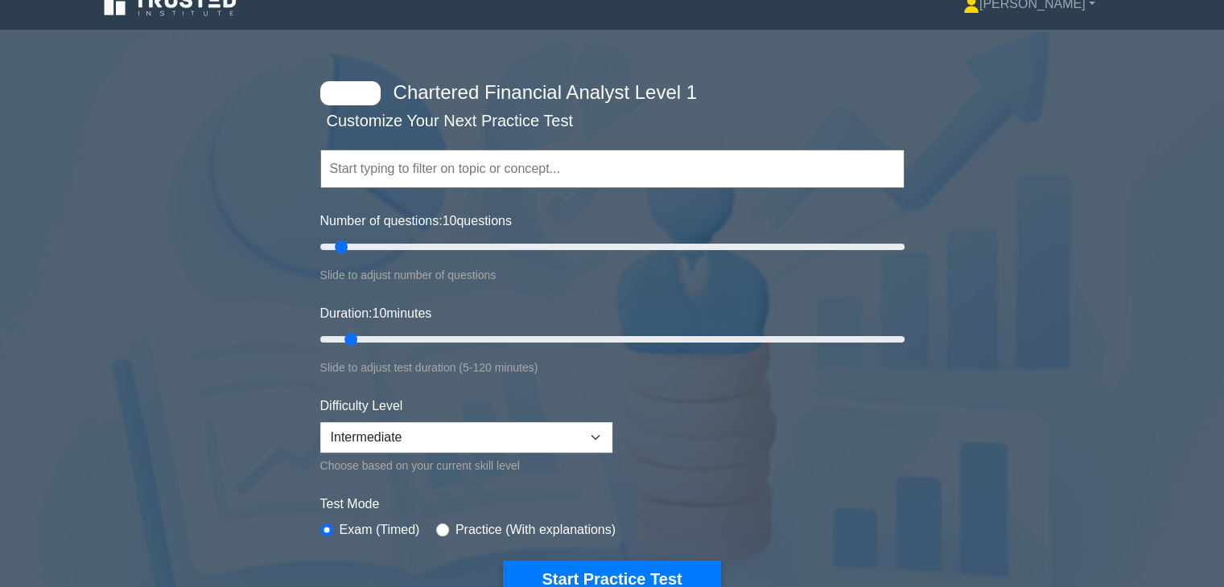
scroll to position [18, 0]
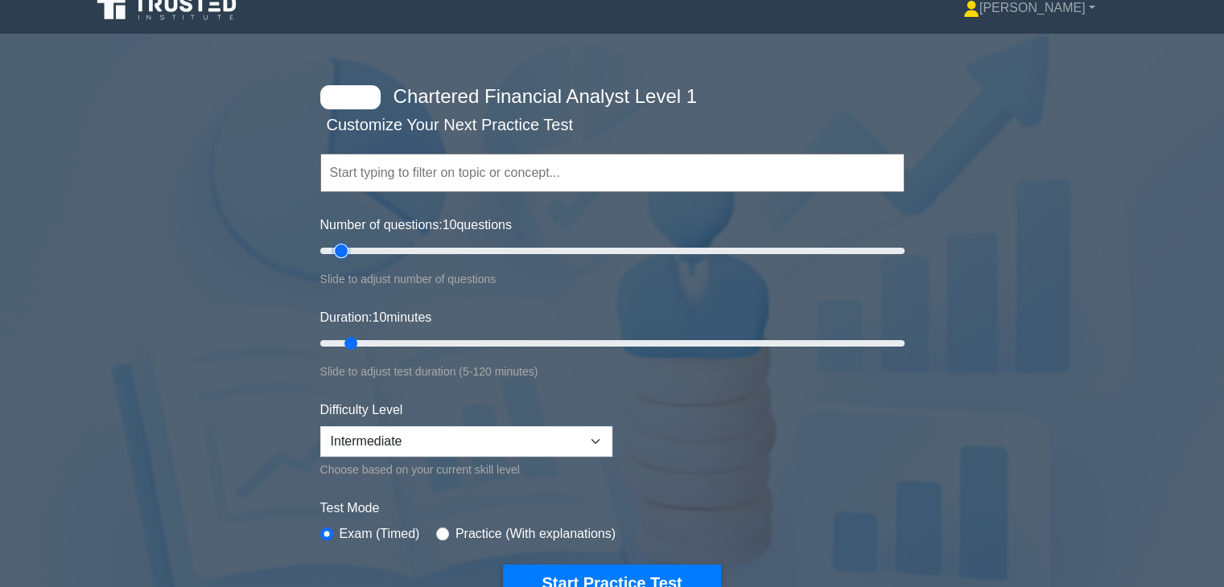
click at [344, 252] on input "Number of questions: 10 questions" at bounding box center [612, 250] width 584 height 19
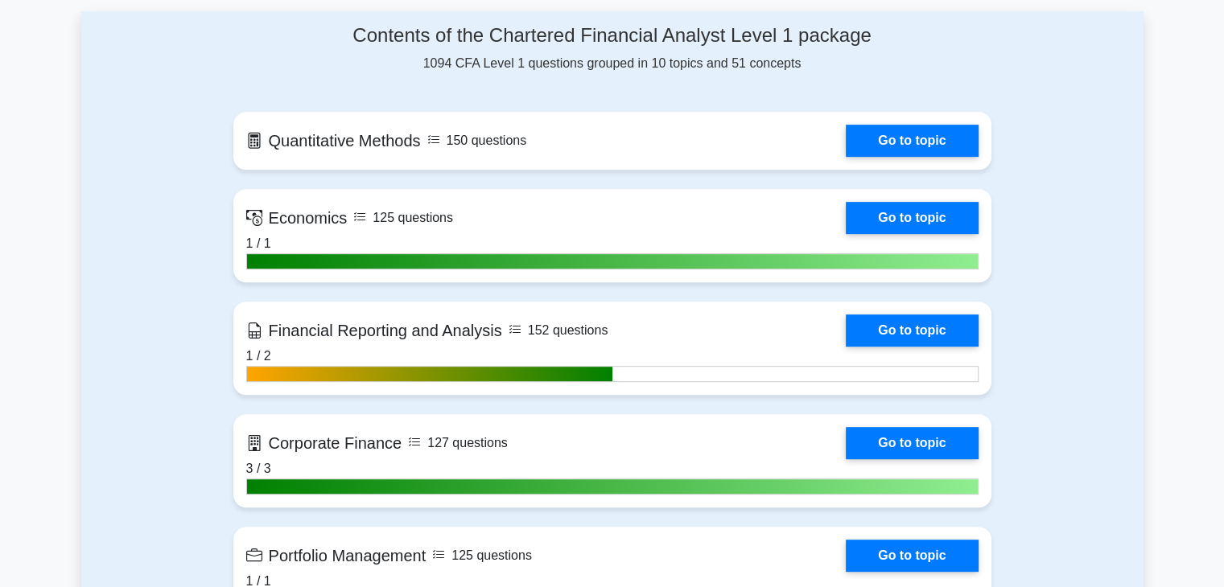
scroll to position [0, 0]
